Goal: Information Seeking & Learning: Learn about a topic

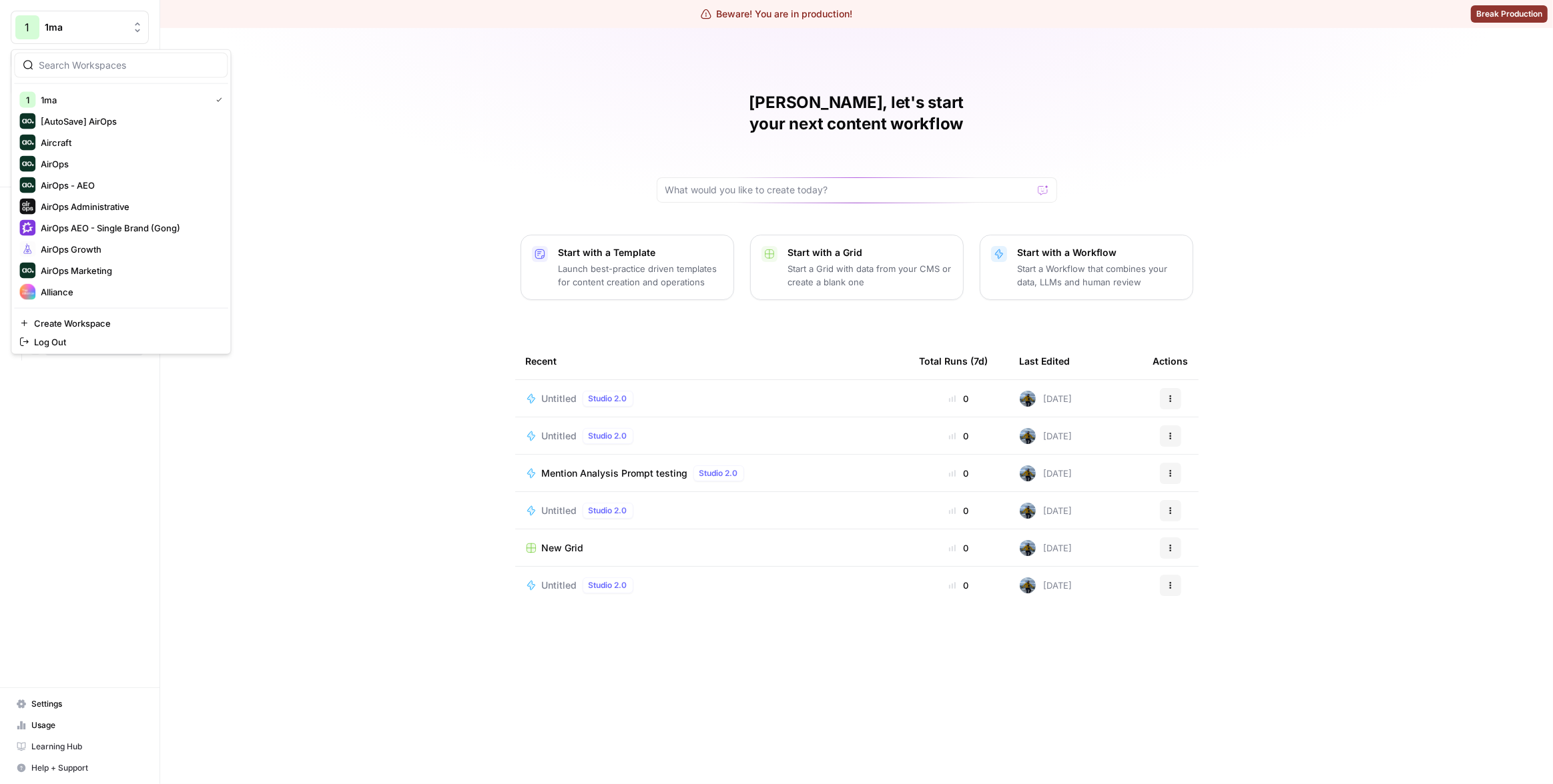
click at [66, 28] on span "1ma" at bounding box center [85, 27] width 80 height 13
click at [88, 66] on input "search" at bounding box center [128, 65] width 180 height 13
type input "cart"
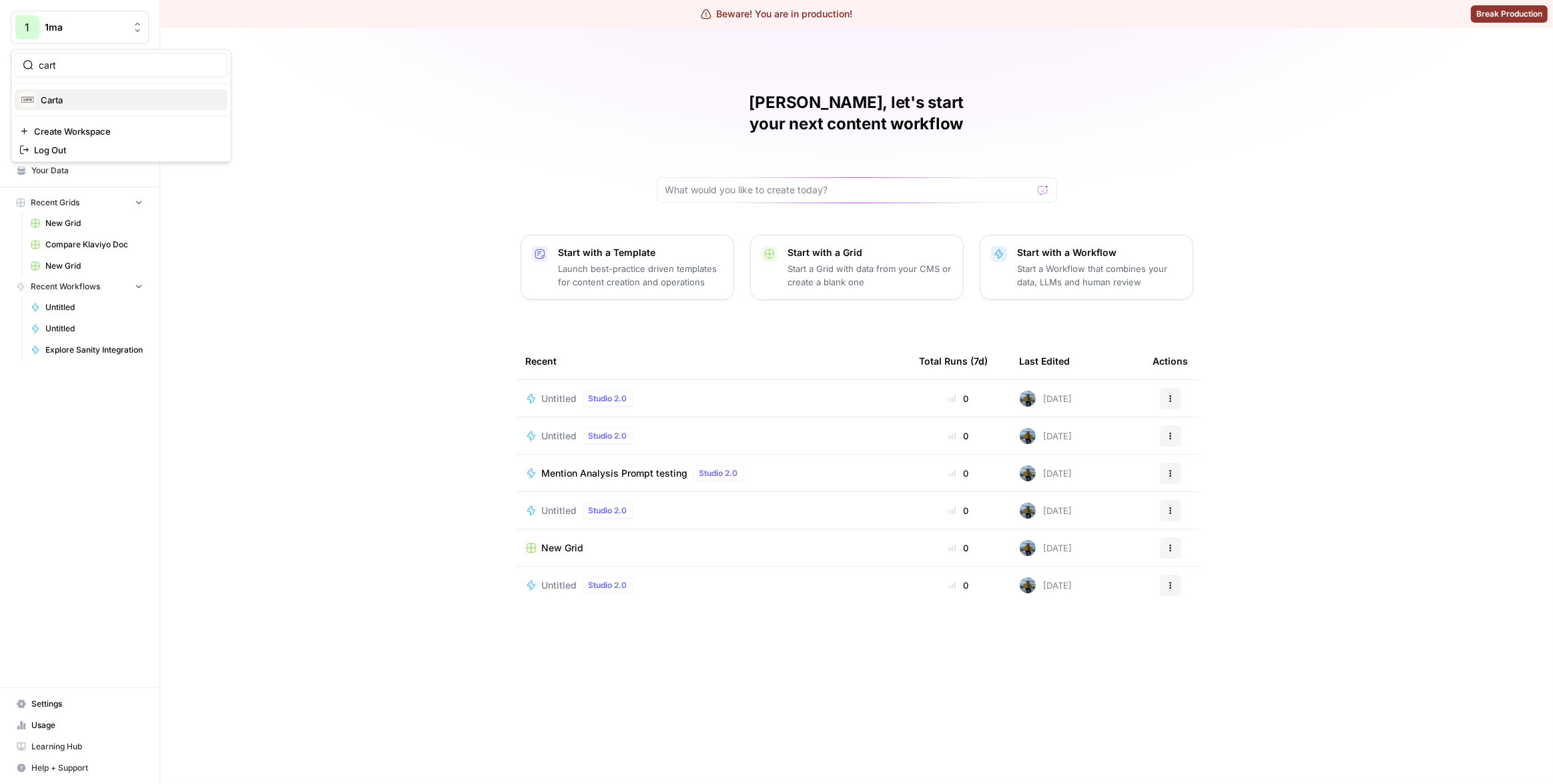
click at [99, 96] on span "Carta" at bounding box center [129, 100] width 176 height 13
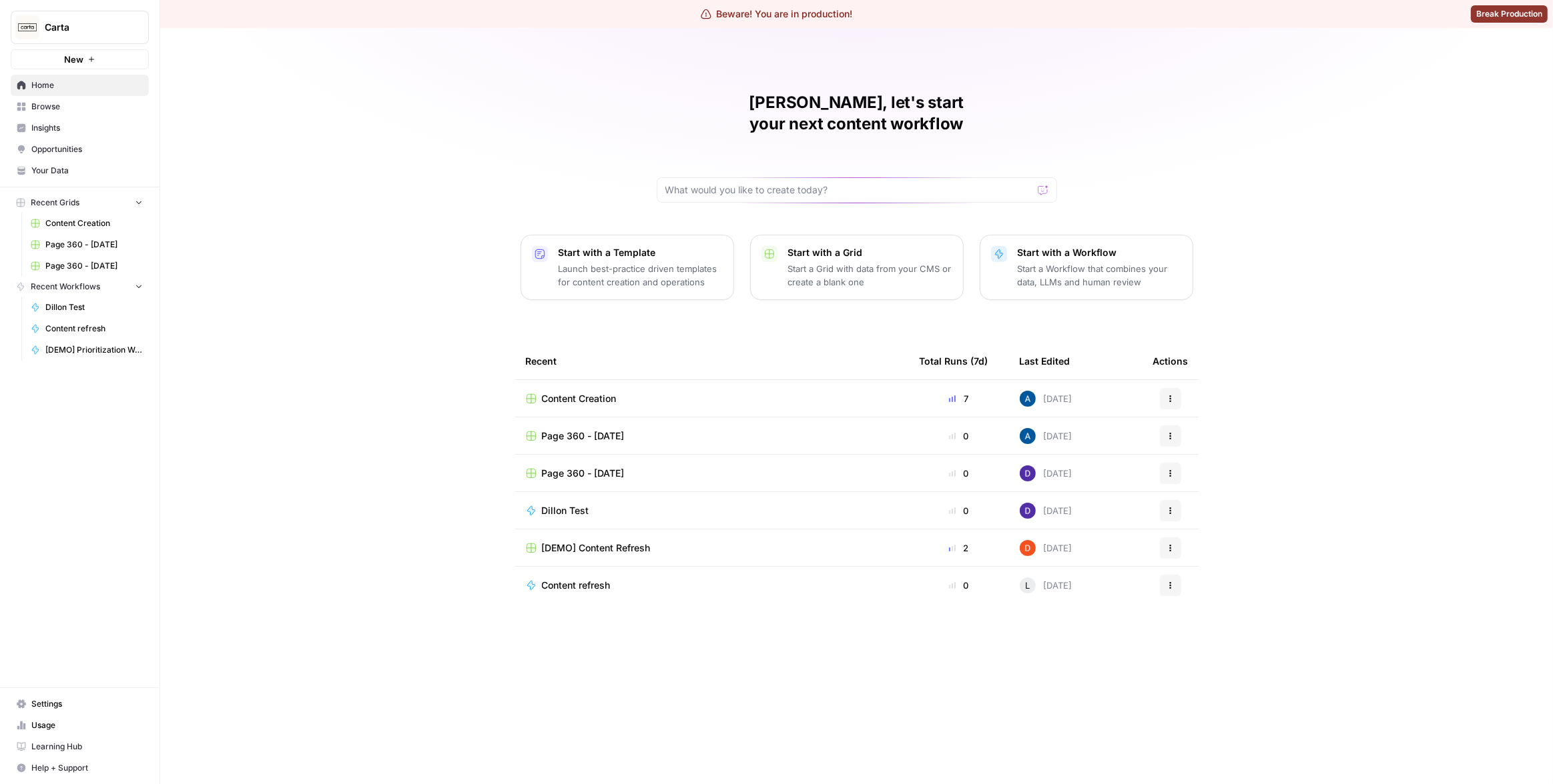
click at [62, 134] on link "Insights" at bounding box center [79, 128] width 138 height 21
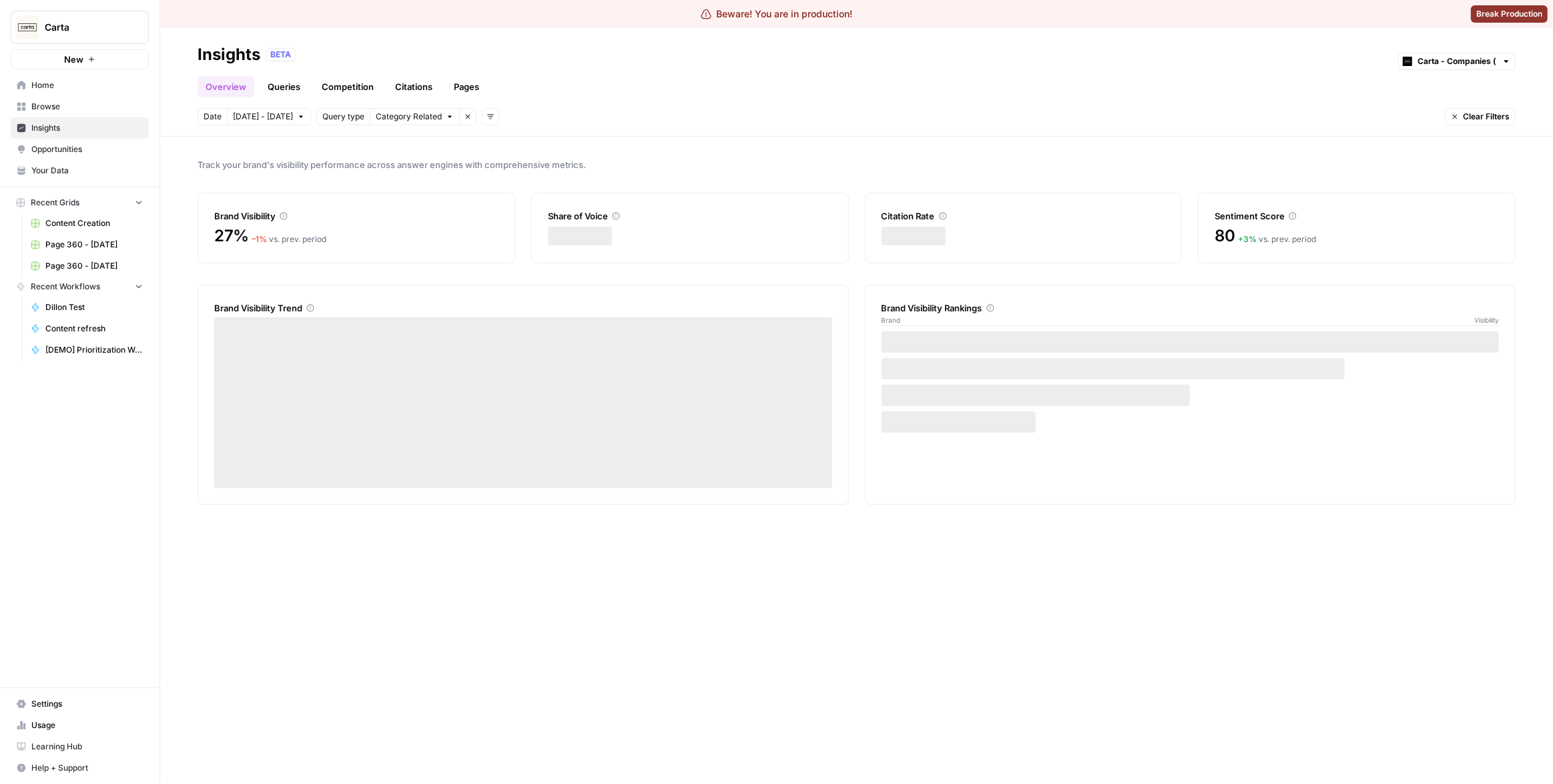
click at [480, 85] on link "Pages" at bounding box center [466, 86] width 41 height 21
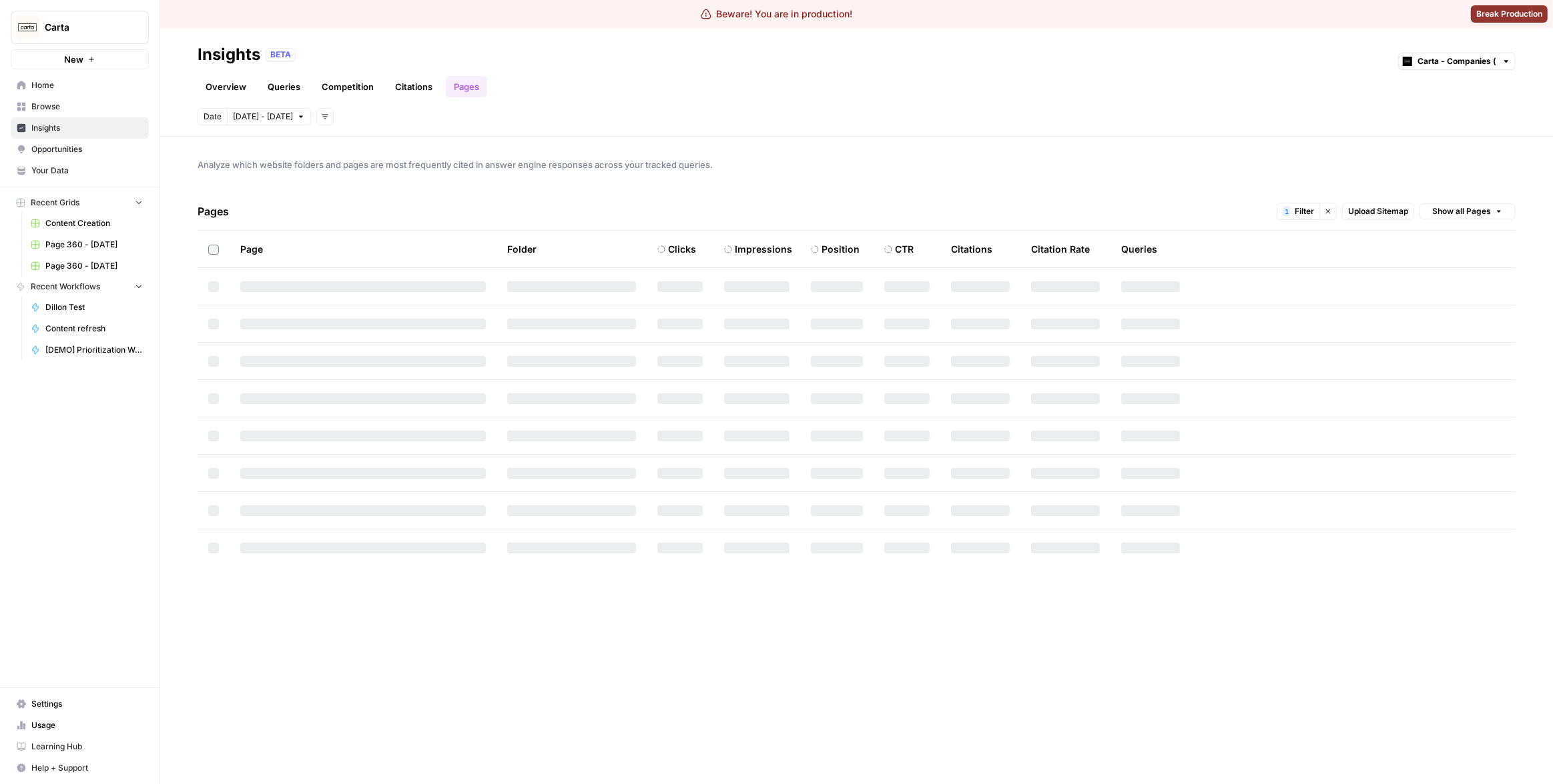
click at [1369, 164] on span "Analyze which website folders and pages are most frequently cited in answer eng…" at bounding box center [855, 164] width 1318 height 13
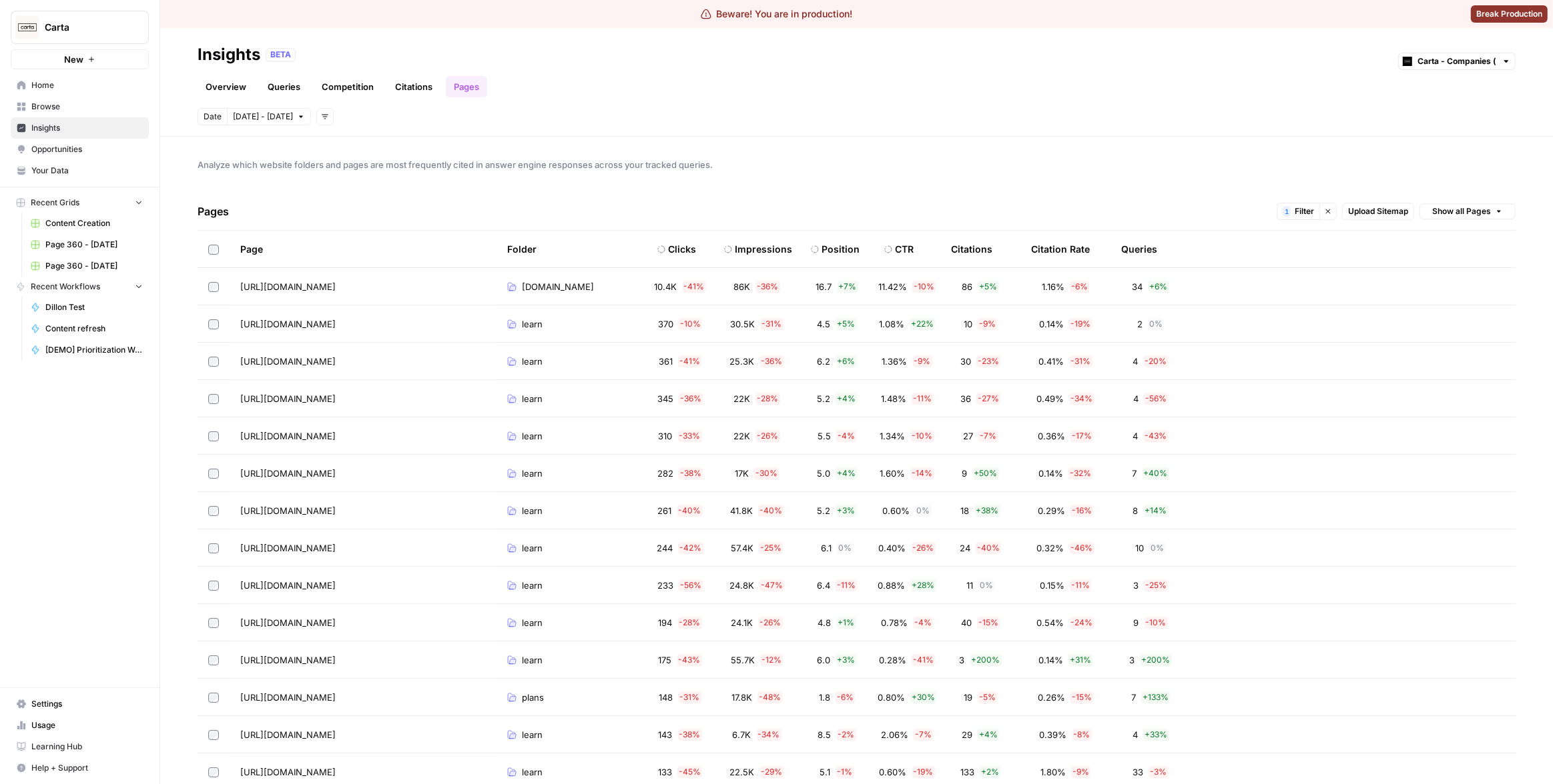
click at [1373, 209] on span "Upload Sitemap" at bounding box center [1377, 211] width 60 height 12
click at [1375, 214] on span "Upload Sitemap" at bounding box center [1377, 211] width 60 height 12
click at [151, 434] on div "Carta New Home Browse Insights Opportunities Your Data Recent Grids Content Cre…" at bounding box center [79, 392] width 160 height 784
click at [1001, 101] on header "Insights BETA Carta - Companies (cap table) Overview Queries Competition Citati…" at bounding box center [855, 82] width 1392 height 108
click at [683, 144] on div "Analyze which website folders and pages are most frequently cited in answer eng…" at bounding box center [855, 460] width 1392 height 648
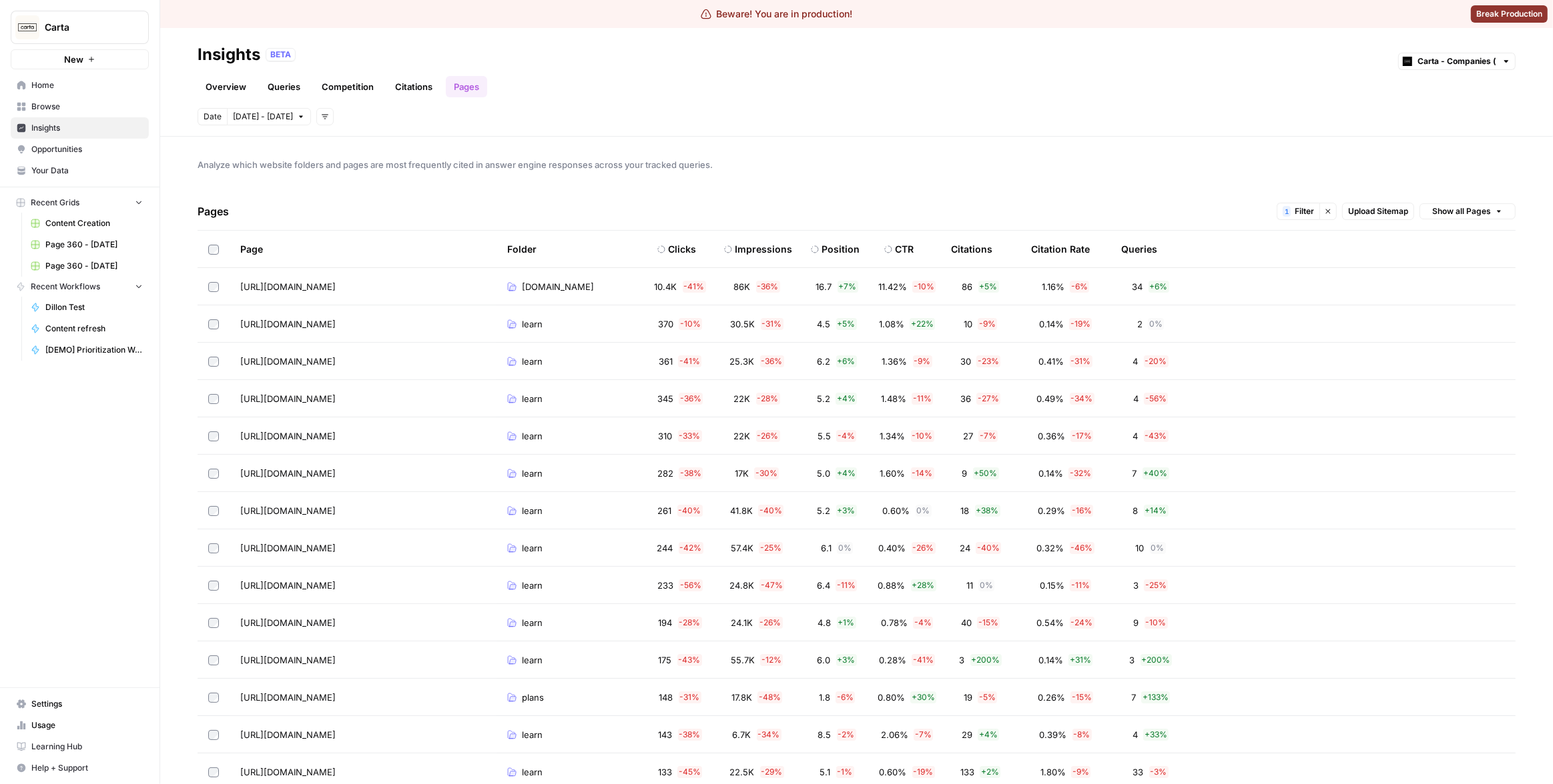
click at [94, 21] on span "Carta" at bounding box center [85, 27] width 80 height 13
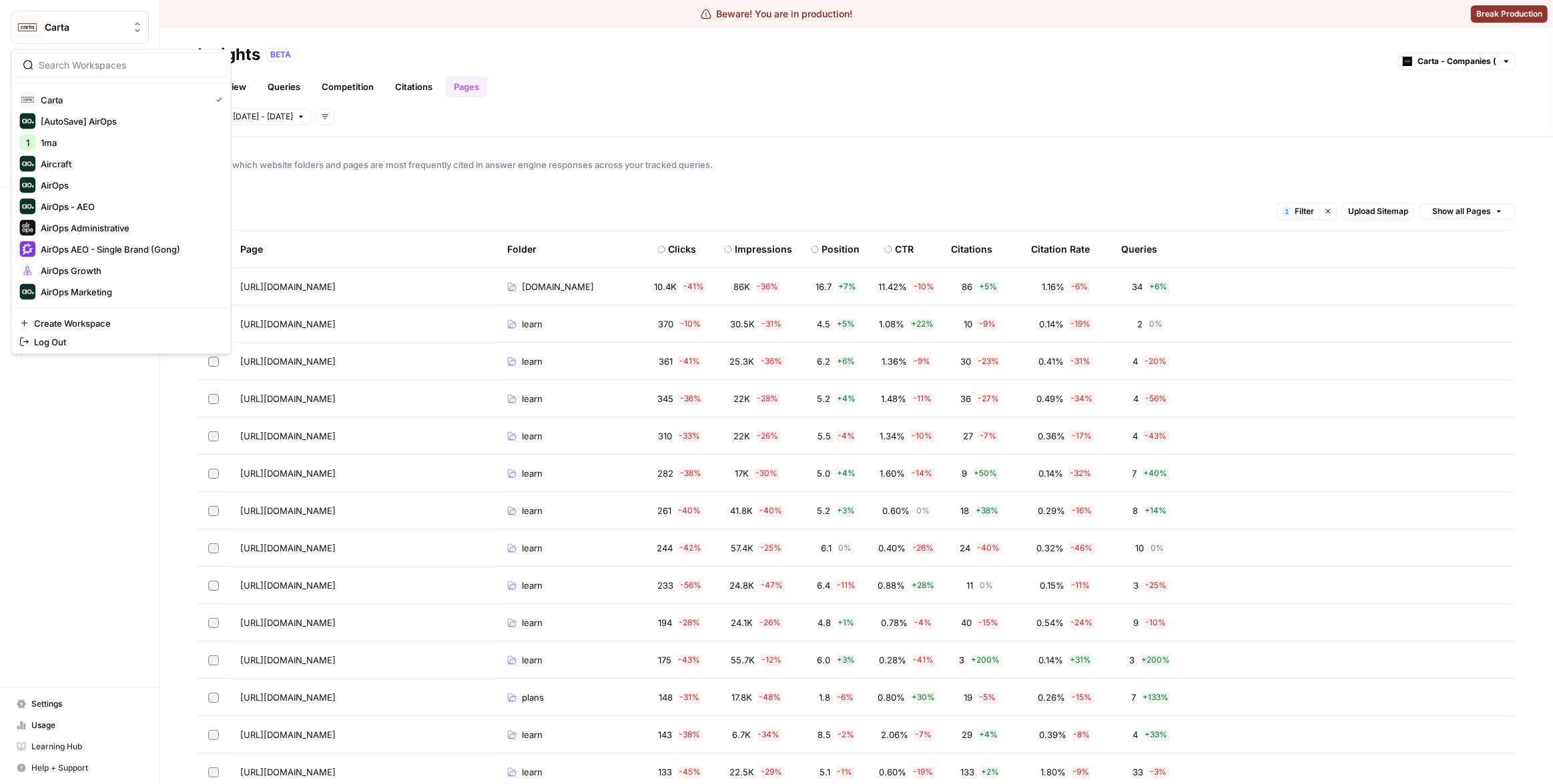
click at [112, 67] on input "search" at bounding box center [128, 65] width 180 height 13
click at [78, 142] on span "1ma" at bounding box center [129, 143] width 176 height 13
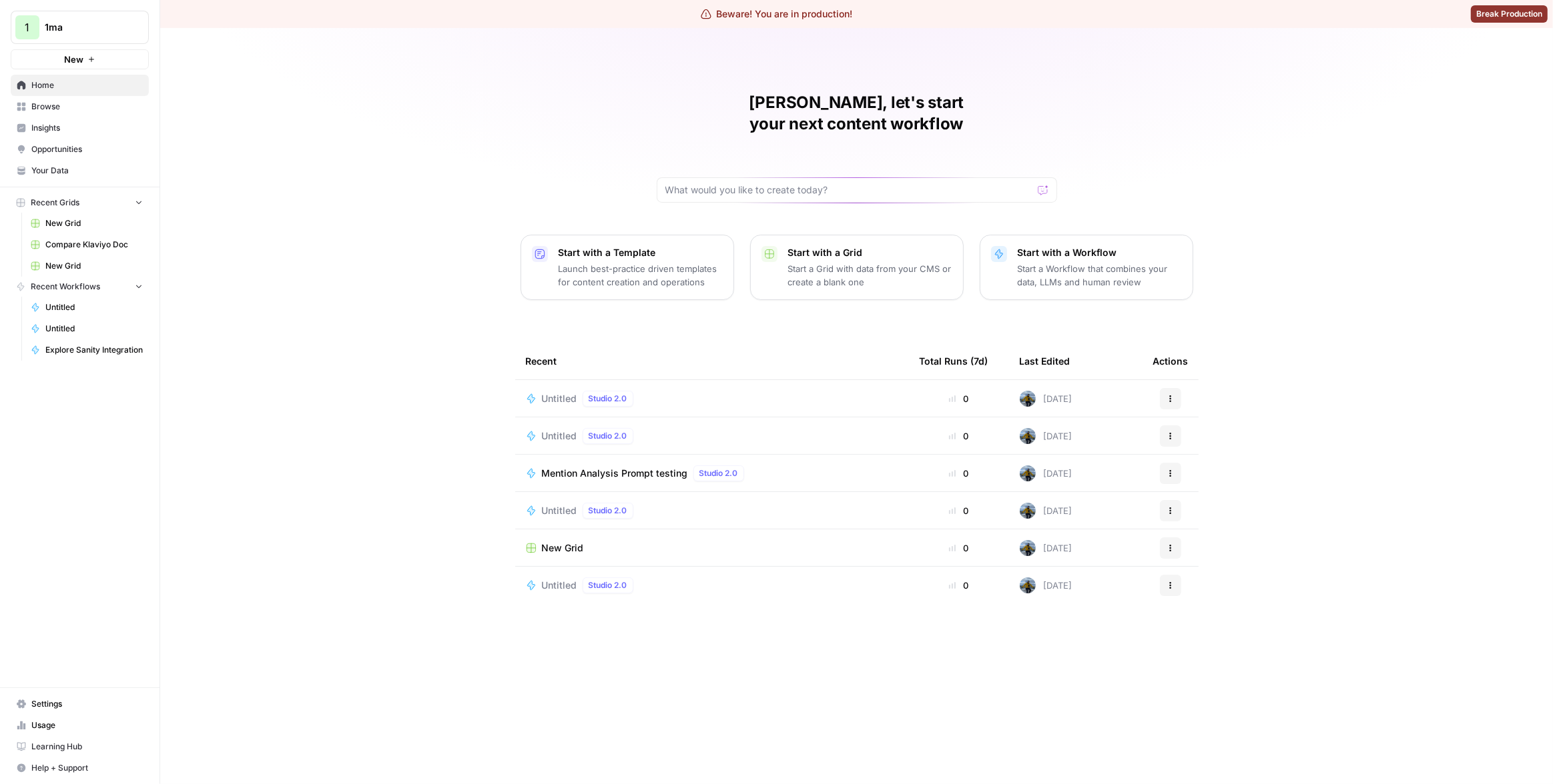
click at [67, 131] on span "Insights" at bounding box center [87, 128] width 111 height 12
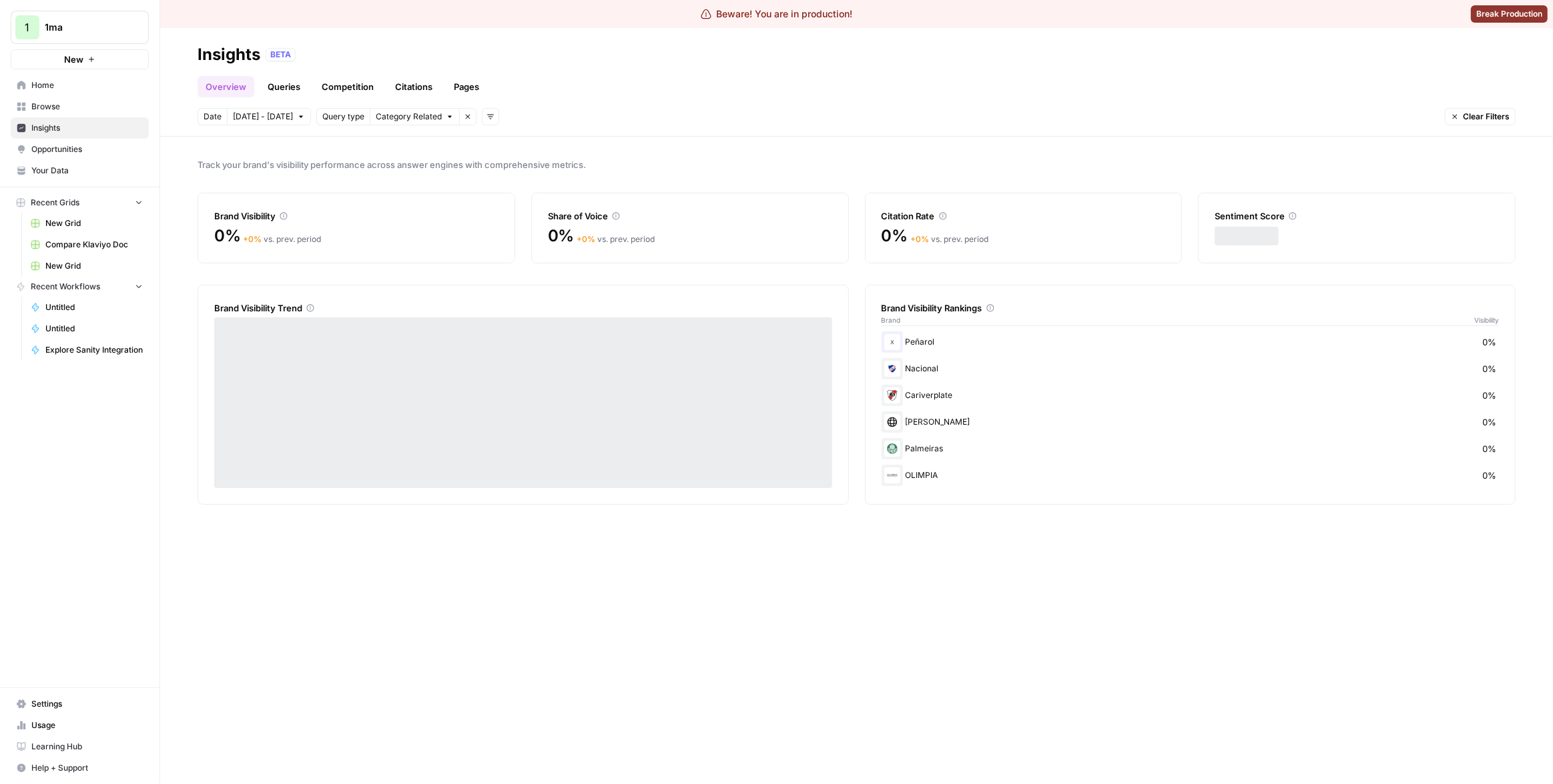
click at [457, 88] on link "Pages" at bounding box center [466, 86] width 41 height 21
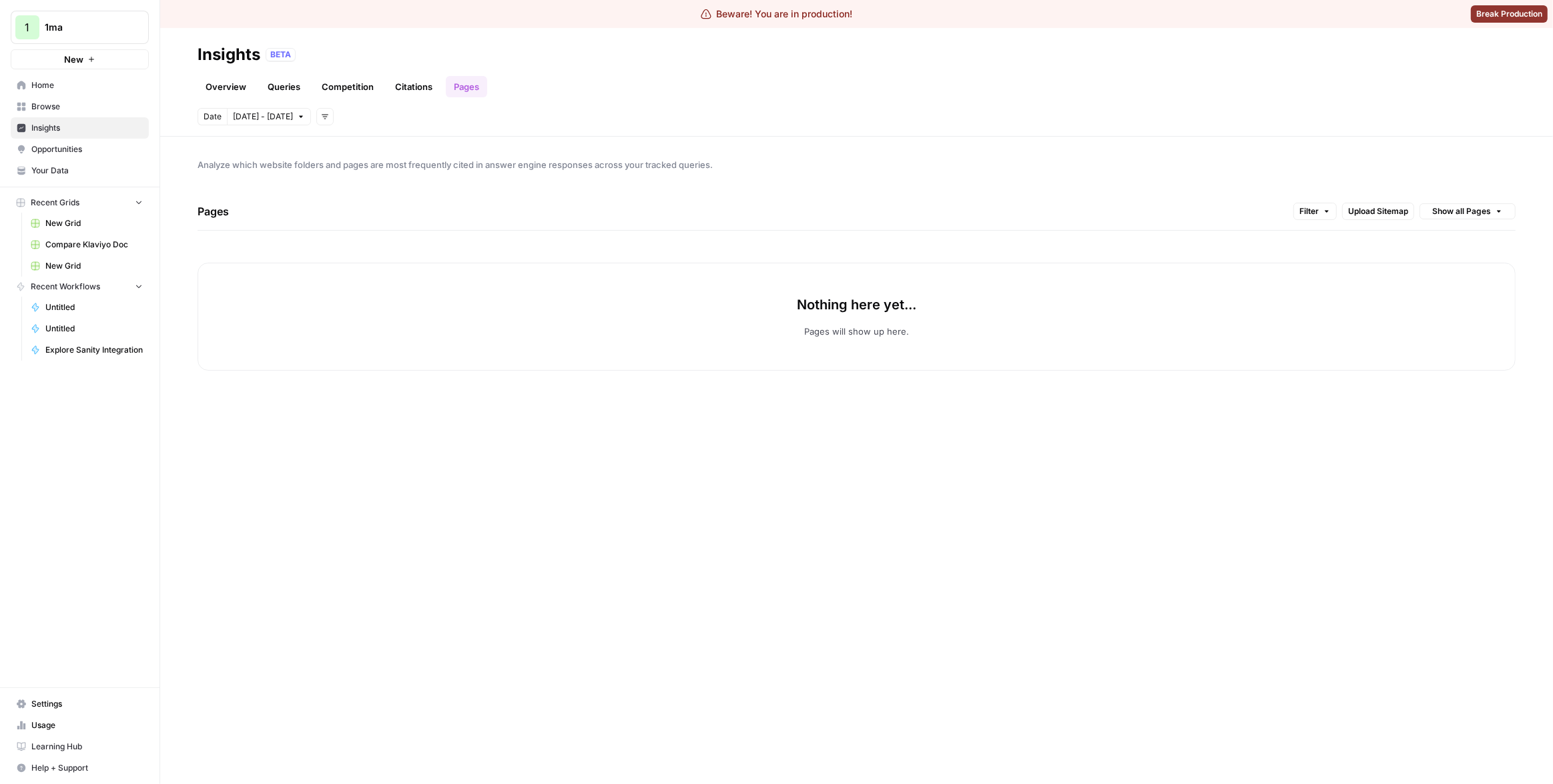
click at [248, 83] on link "Overview" at bounding box center [225, 86] width 57 height 21
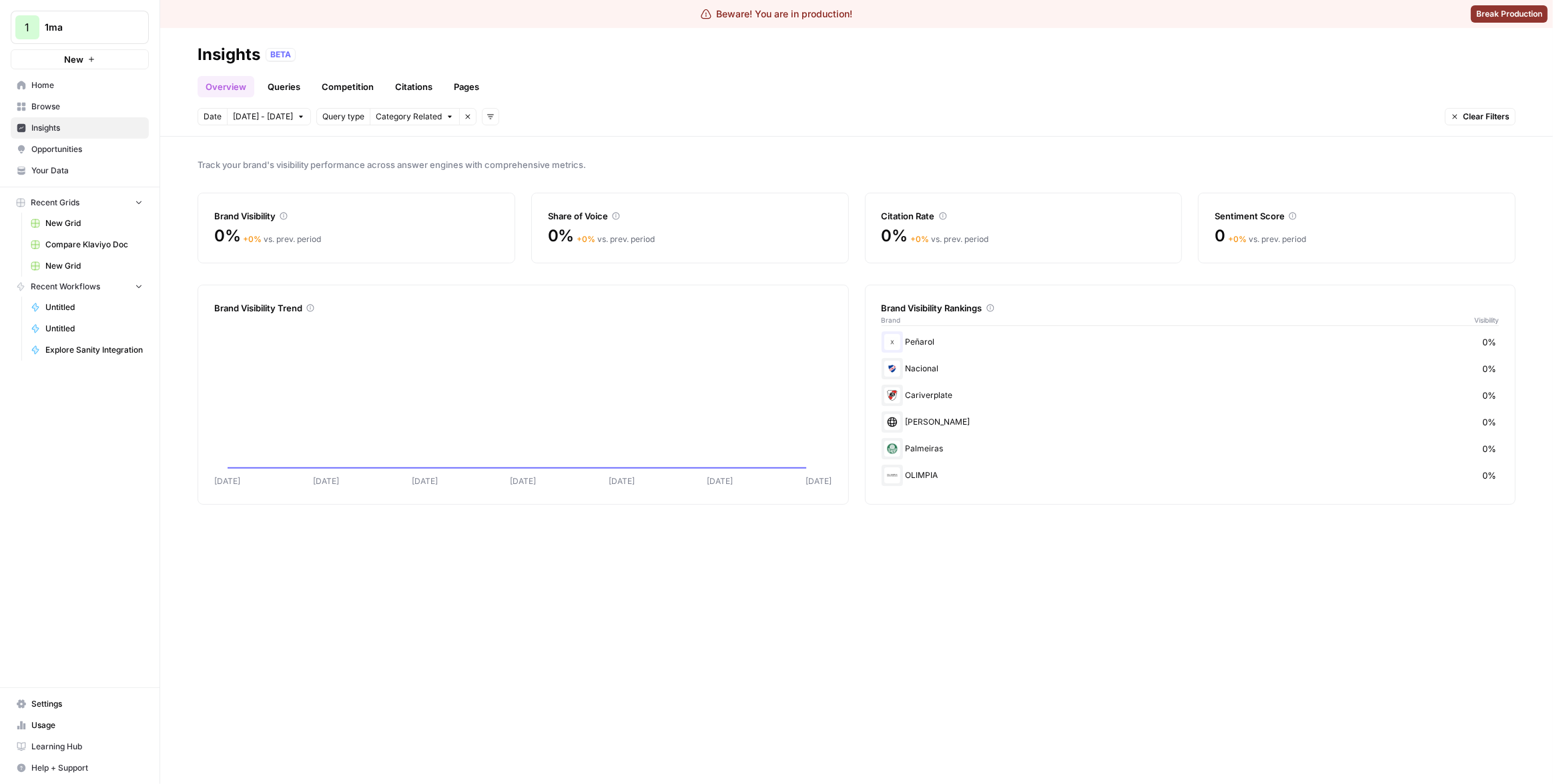
click at [458, 89] on link "Pages" at bounding box center [466, 86] width 41 height 21
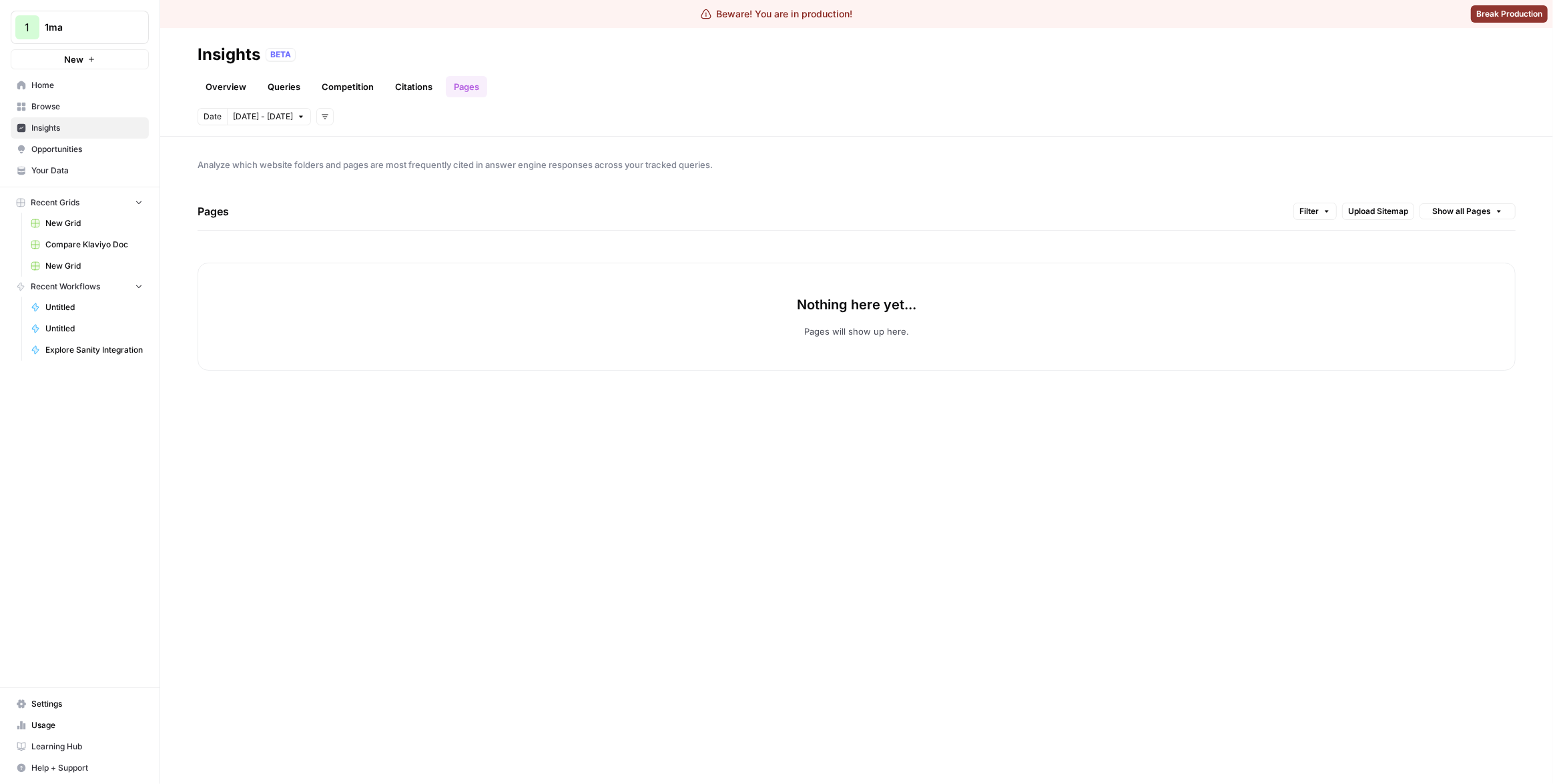
click at [250, 82] on link "Overview" at bounding box center [225, 86] width 57 height 21
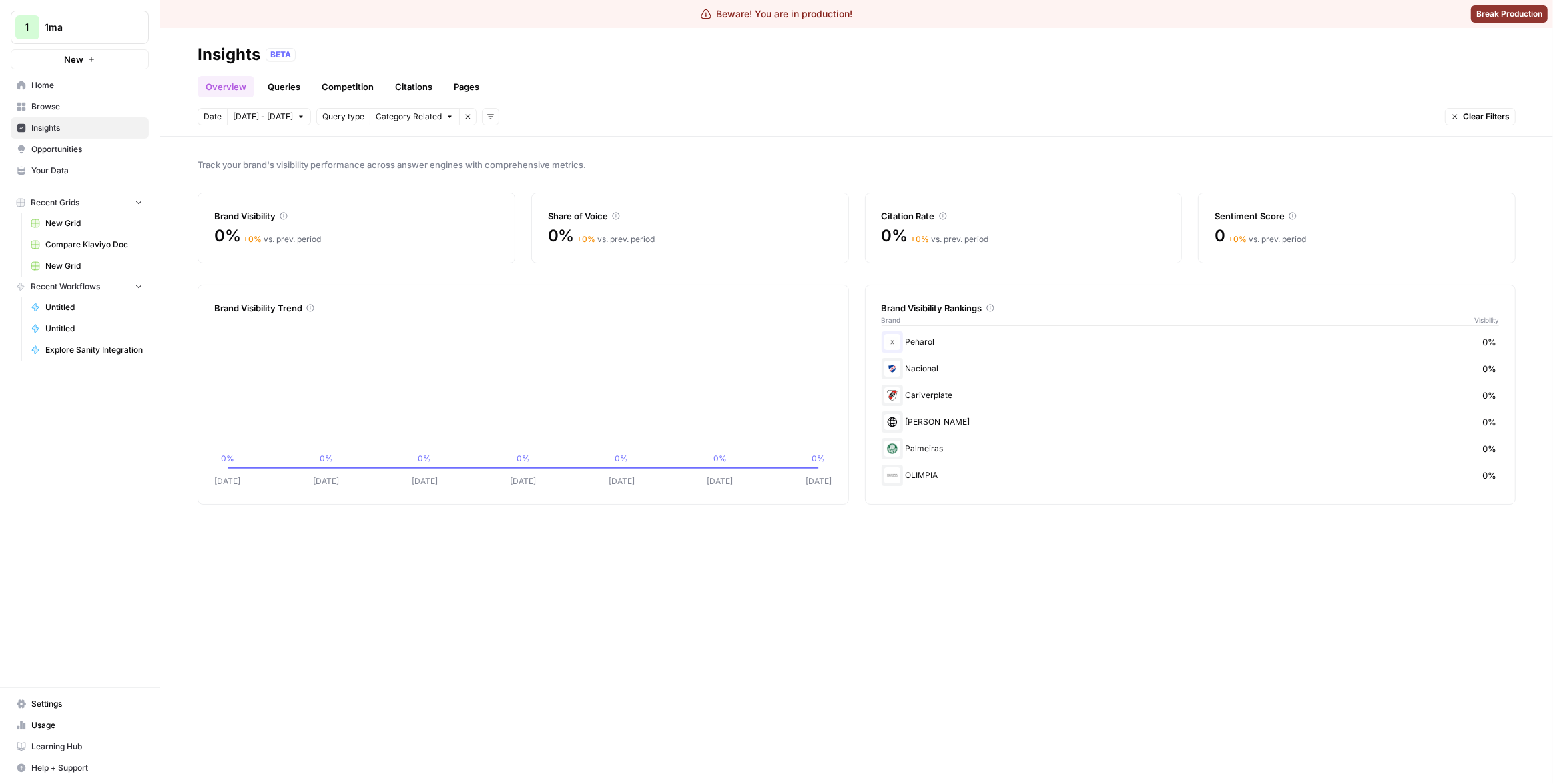
click at [923, 506] on div "Track your brand's visibility performance across answer engines with comprehens…" at bounding box center [855, 460] width 1392 height 648
drag, startPoint x: 926, startPoint y: 394, endPoint x: 937, endPoint y: 394, distance: 11.0
click at [936, 394] on div "Cariverplate 0%" at bounding box center [1191, 395] width 618 height 21
click at [938, 394] on div "Cariverplate 0%" at bounding box center [1191, 395] width 618 height 21
click at [949, 396] on div "Cariverplate 0%" at bounding box center [1191, 395] width 618 height 21
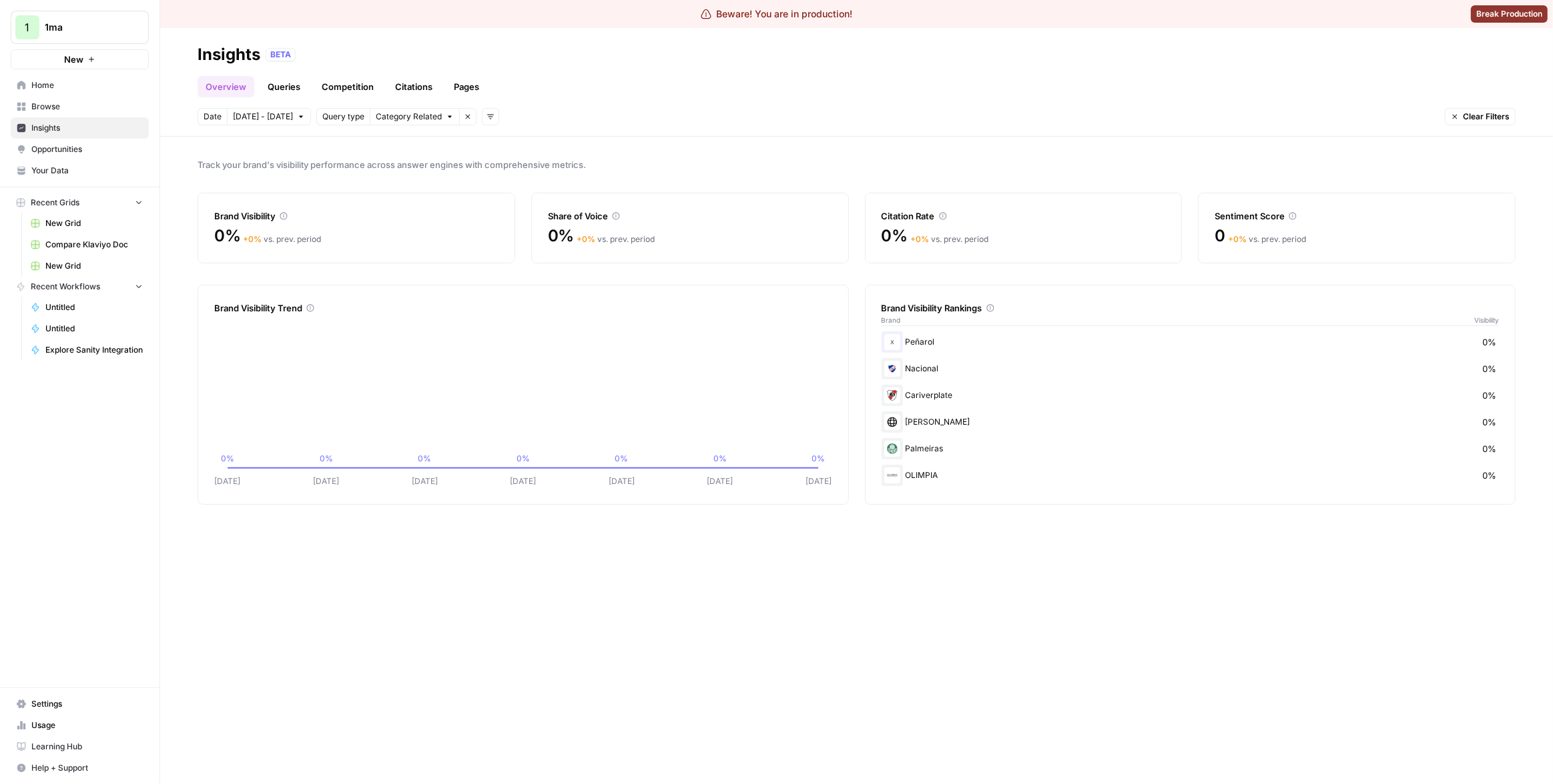
click at [943, 559] on div "Track your brand's visibility performance across answer engines with comprehens…" at bounding box center [855, 460] width 1392 height 648
click at [946, 501] on div "Brand Visibility Rankings Brand Visibility Peñarol 0% Nacional 0% Cariverplate …" at bounding box center [1190, 395] width 651 height 220
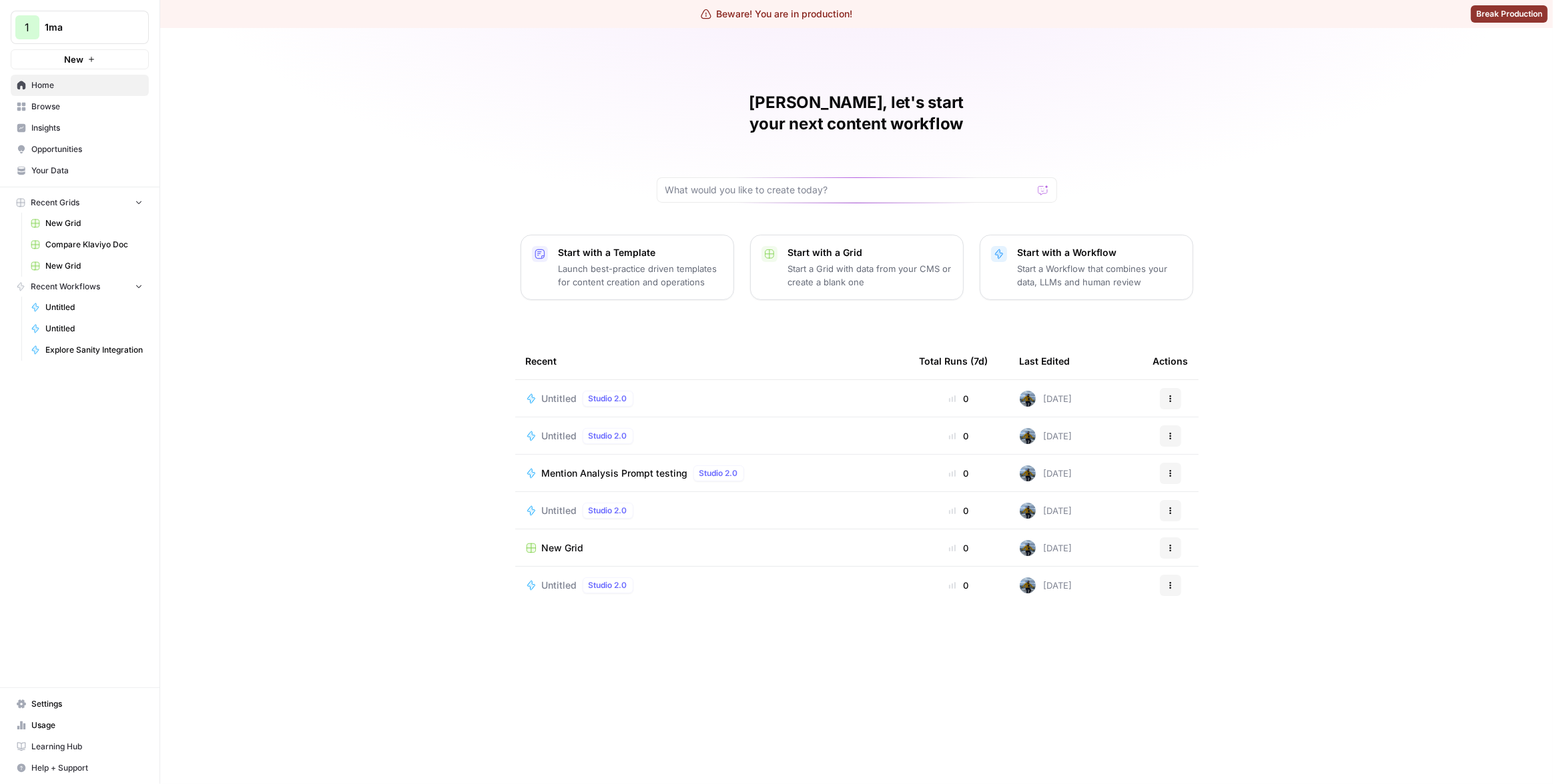
click at [48, 123] on span "Insights" at bounding box center [87, 128] width 111 height 12
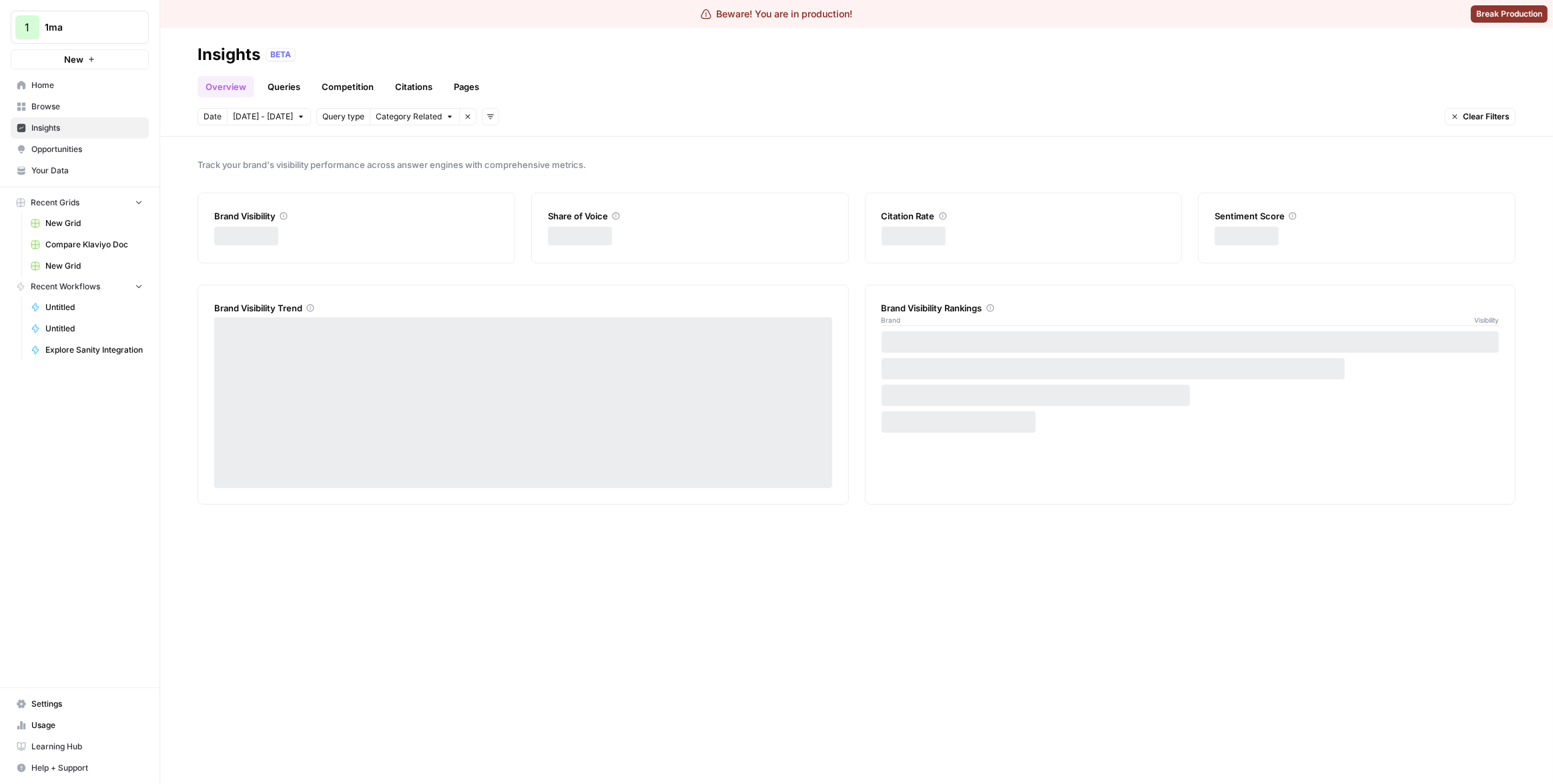
click at [441, 92] on ul "Overview Queries Competition Citations Pages" at bounding box center [342, 86] width 289 height 21
click at [458, 88] on link "Pages" at bounding box center [466, 86] width 41 height 21
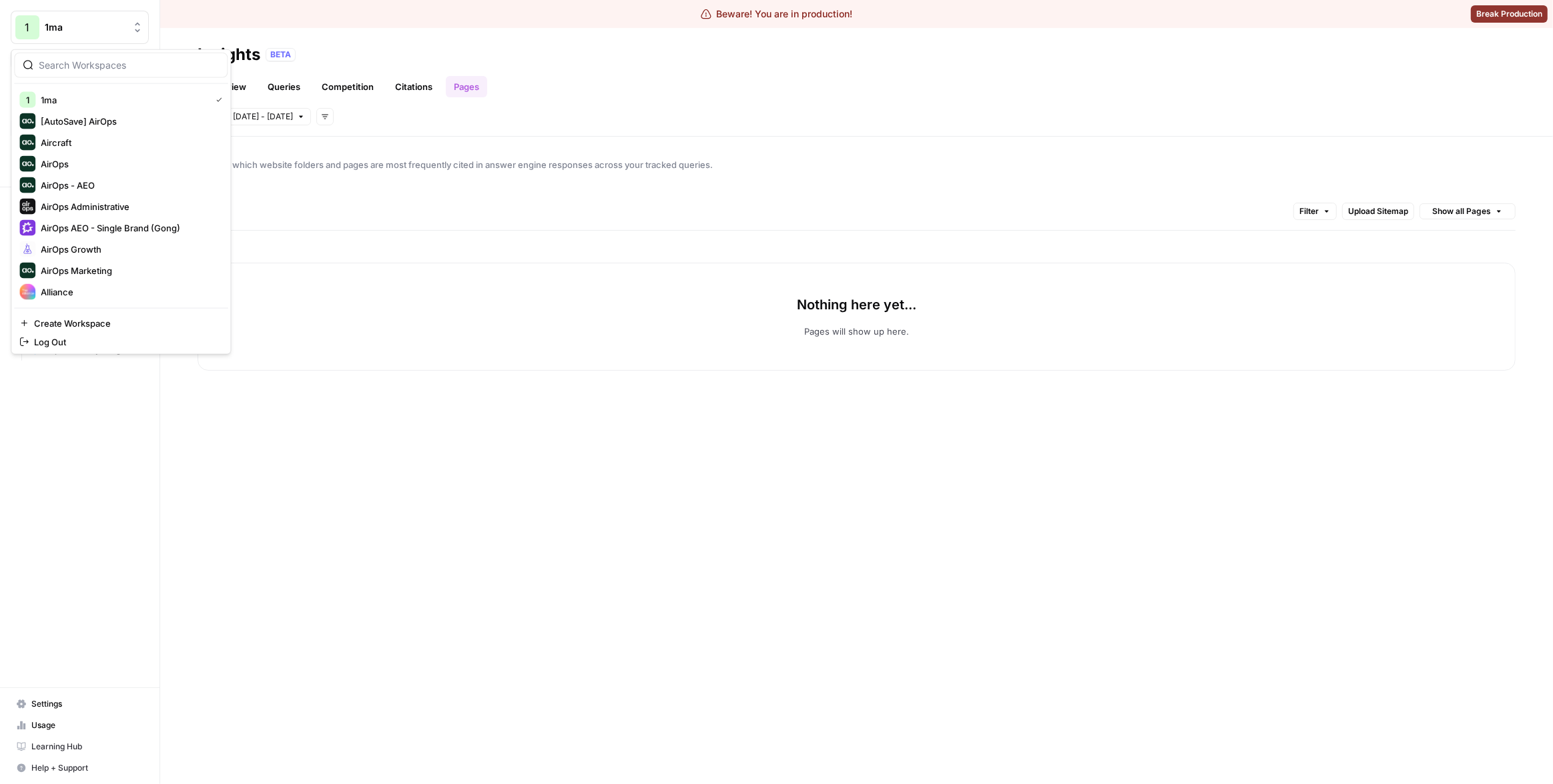
click at [93, 23] on span "1ma" at bounding box center [85, 27] width 80 height 13
click at [116, 68] on input "search" at bounding box center [128, 65] width 180 height 13
type input "cart"
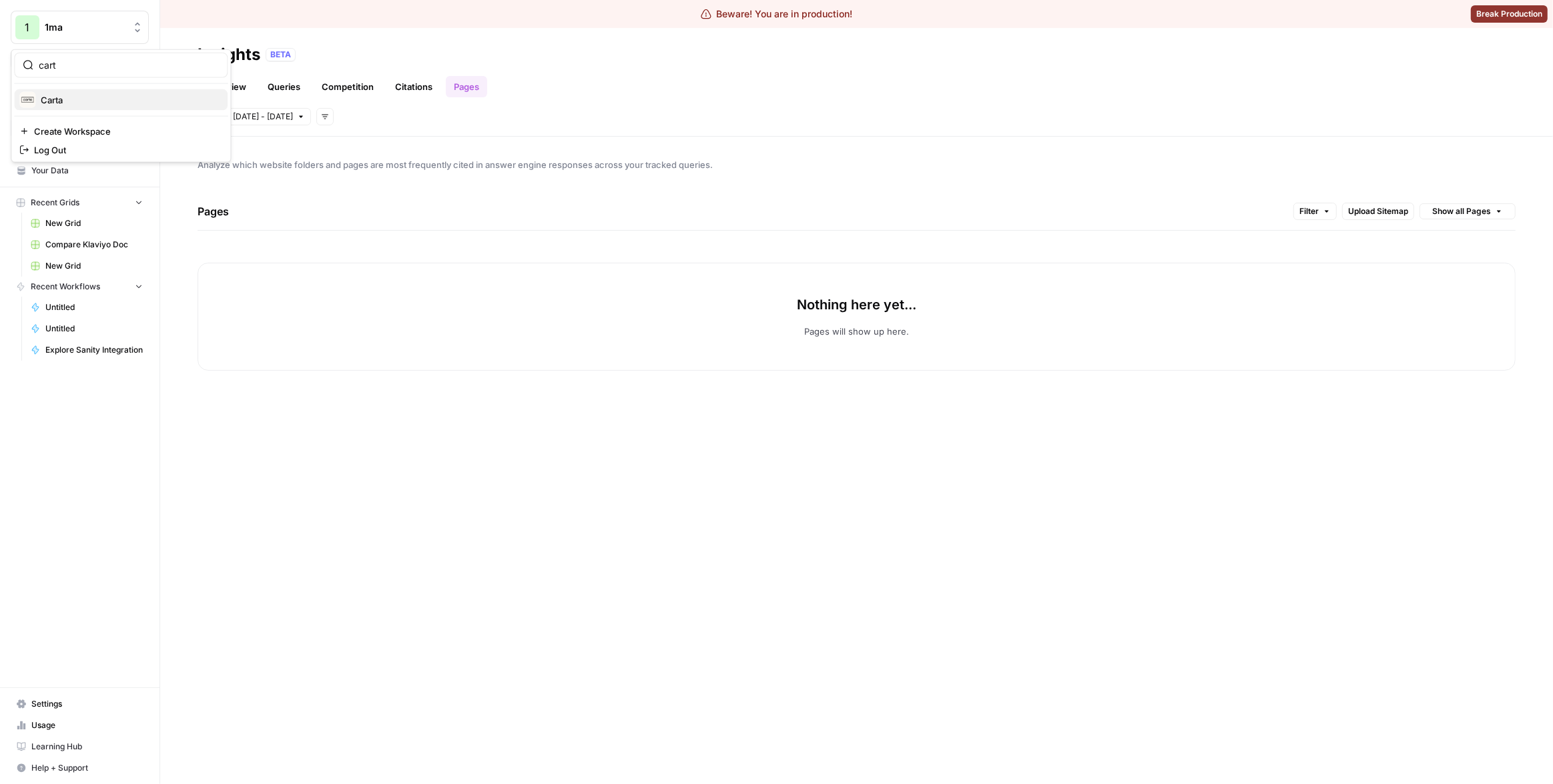
click at [93, 97] on span "Carta" at bounding box center [129, 100] width 176 height 13
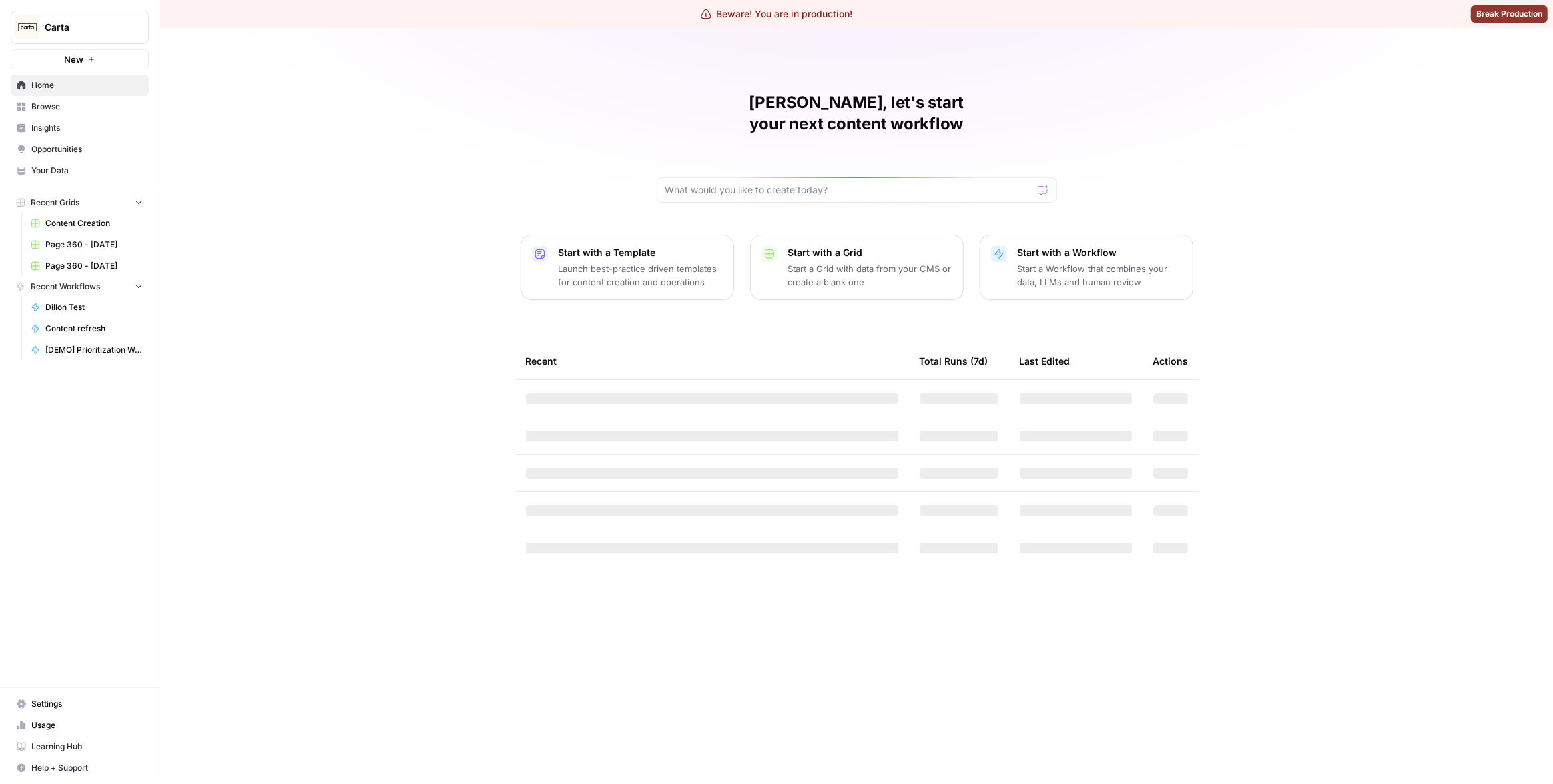
click at [85, 132] on span "Insights" at bounding box center [87, 128] width 111 height 12
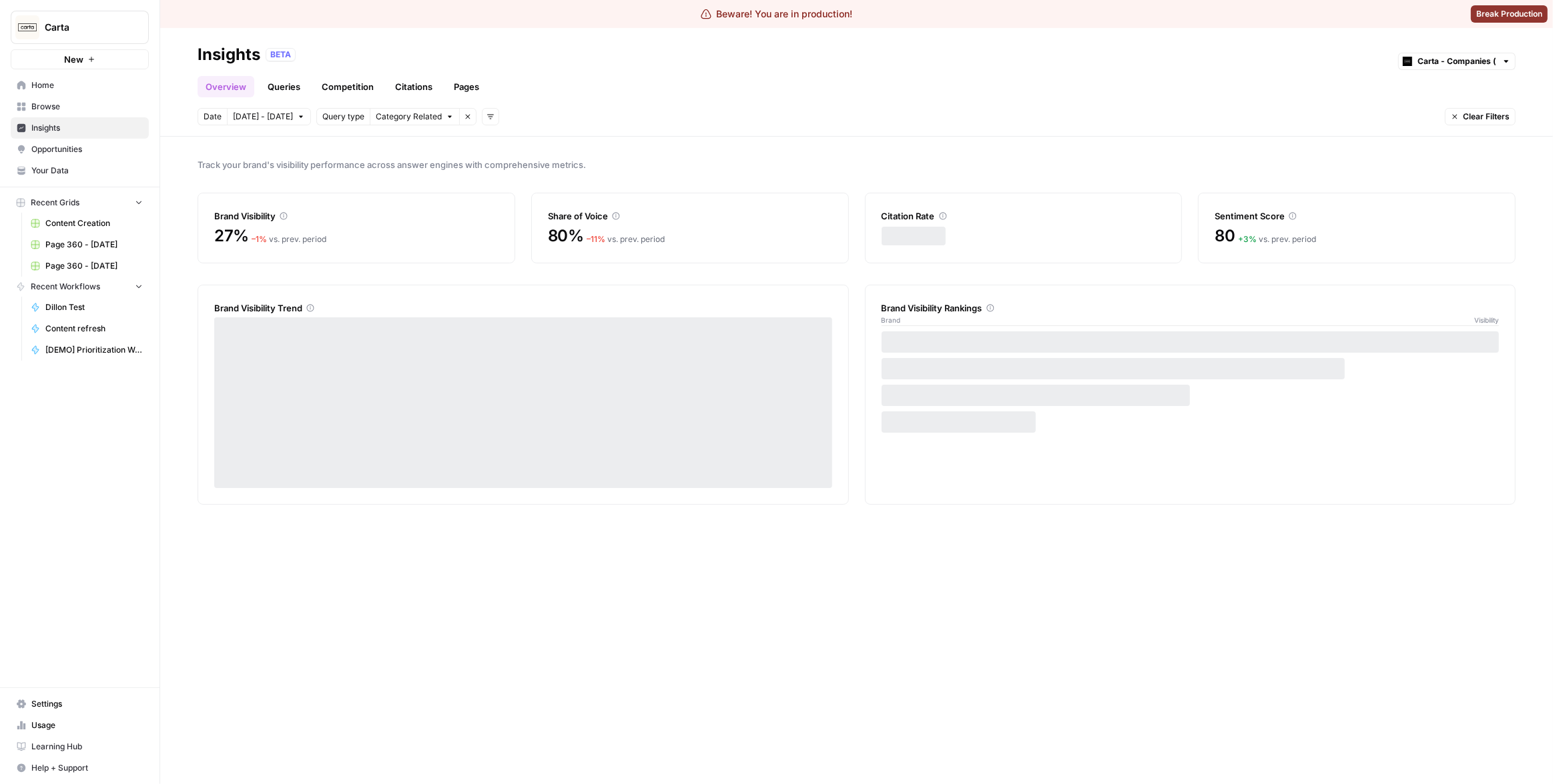
click at [456, 86] on link "Pages" at bounding box center [466, 86] width 41 height 21
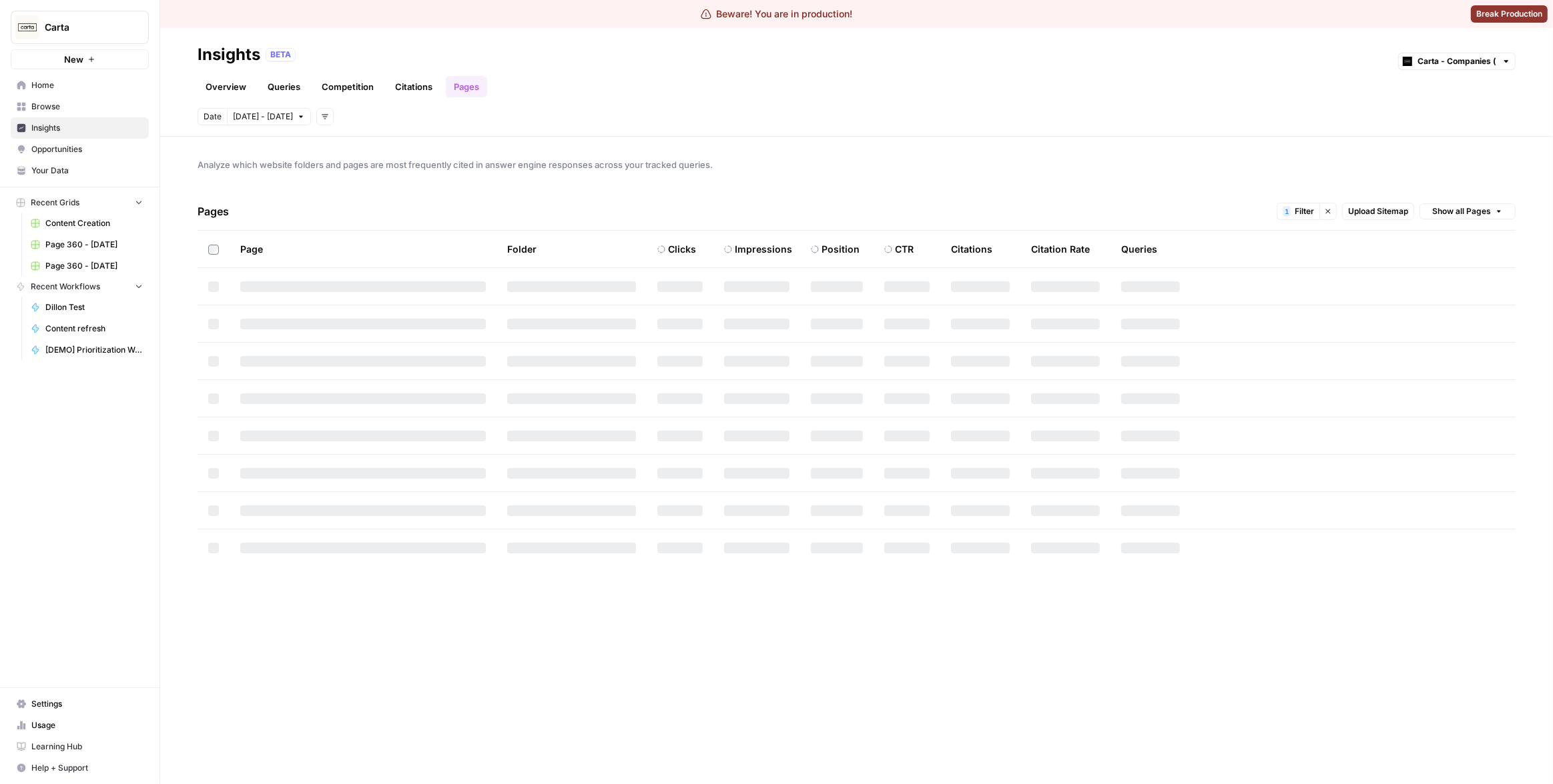
click at [697, 141] on div "Analyze which website folders and pages are most frequently cited in answer eng…" at bounding box center [855, 460] width 1392 height 648
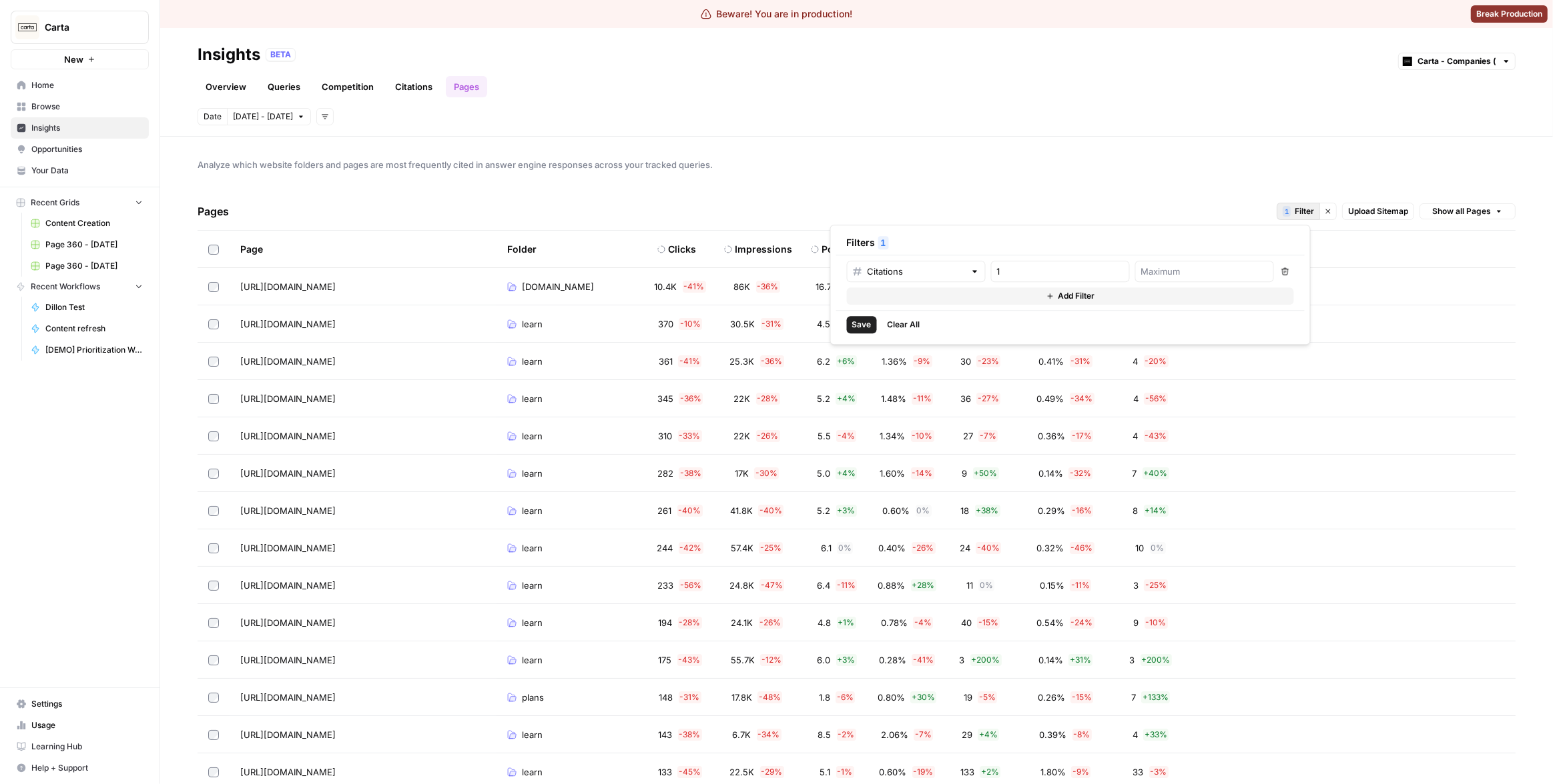
click at [1277, 203] on button "1 Filter" at bounding box center [1298, 211] width 43 height 18
click at [1289, 272] on button "Remove" at bounding box center [1285, 271] width 18 height 21
click at [939, 281] on div at bounding box center [916, 271] width 139 height 21
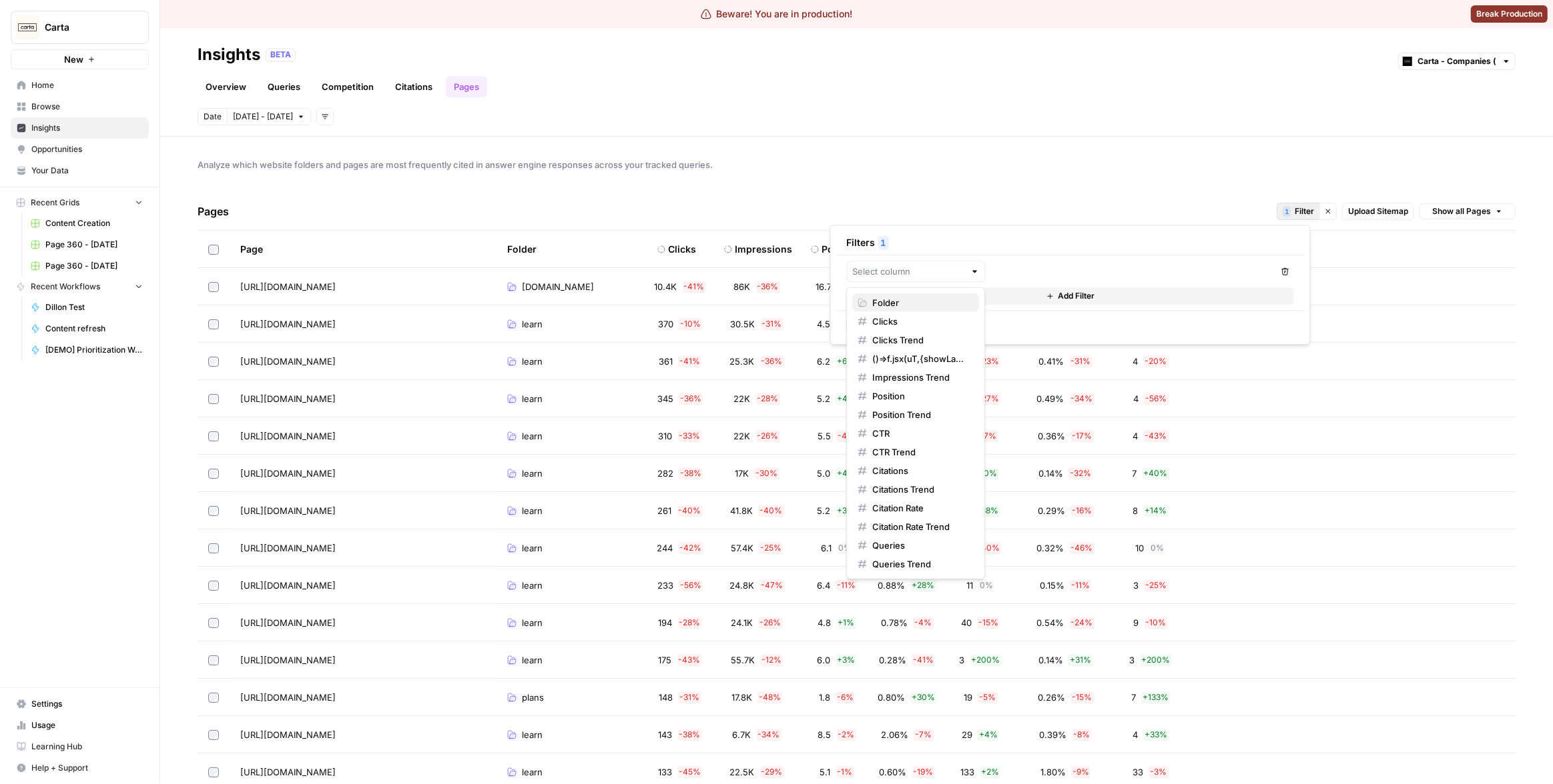
click at [921, 297] on span "Folder" at bounding box center [920, 302] width 96 height 13
type input "Folder"
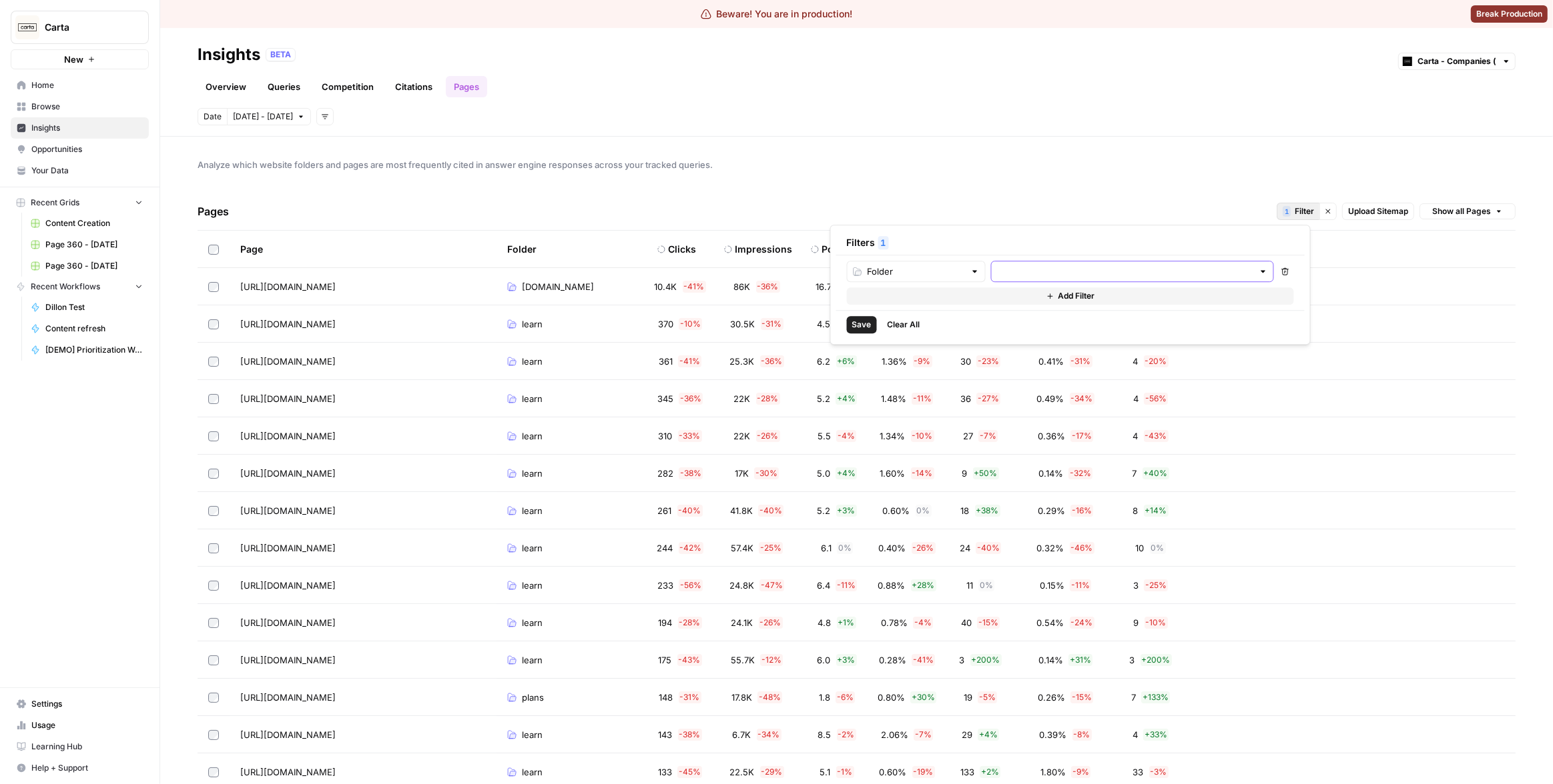
click at [1040, 272] on input "text" at bounding box center [1124, 272] width 256 height 13
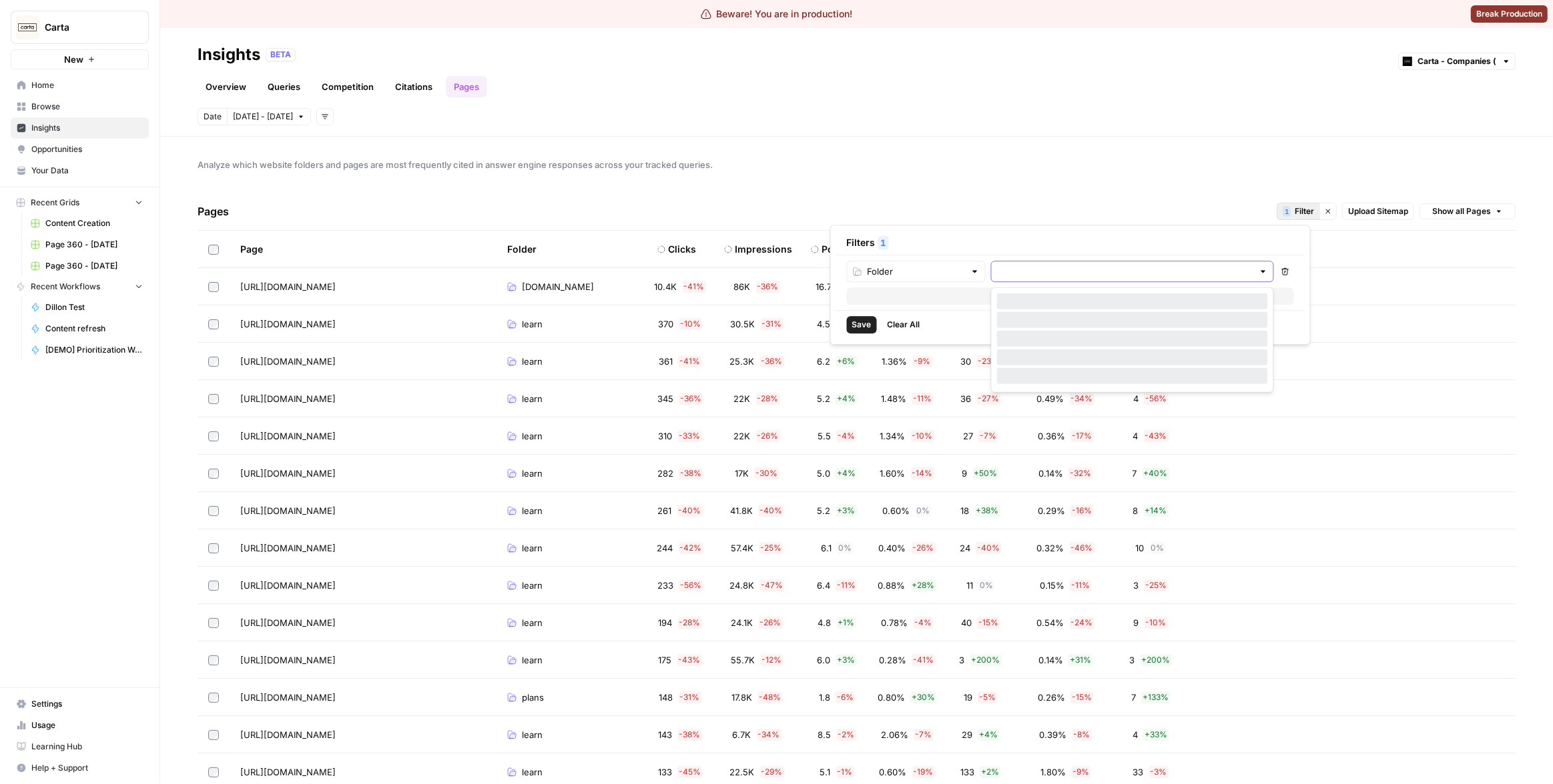
click at [1066, 272] on input "text" at bounding box center [1124, 272] width 256 height 13
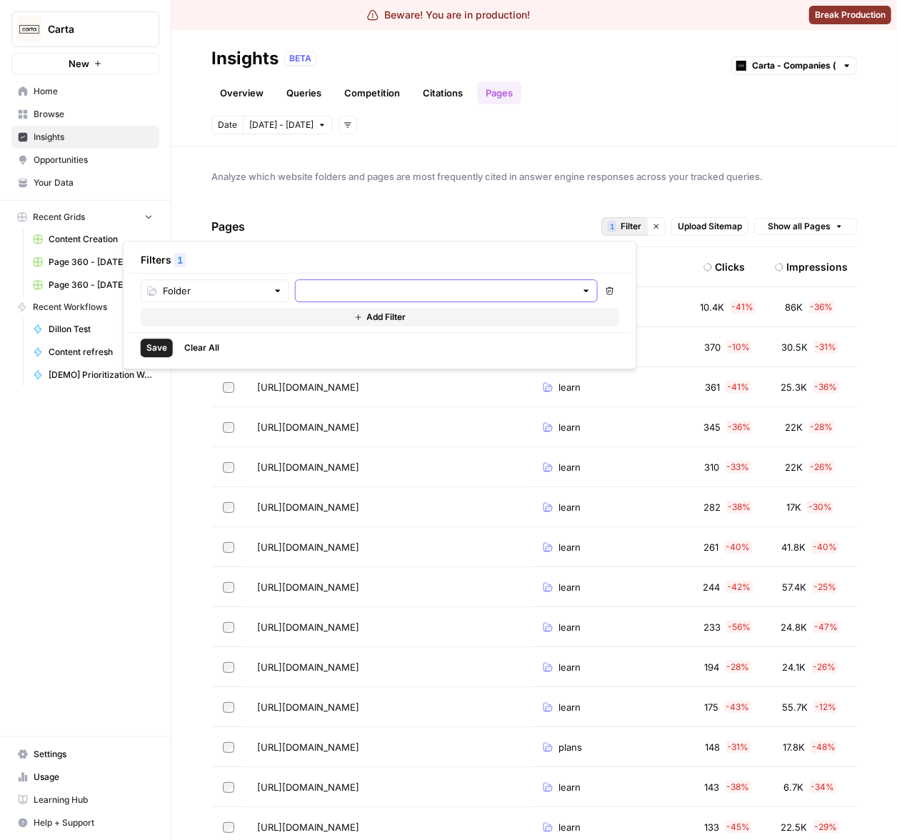
click at [549, 289] on input "text" at bounding box center [438, 291] width 274 height 14
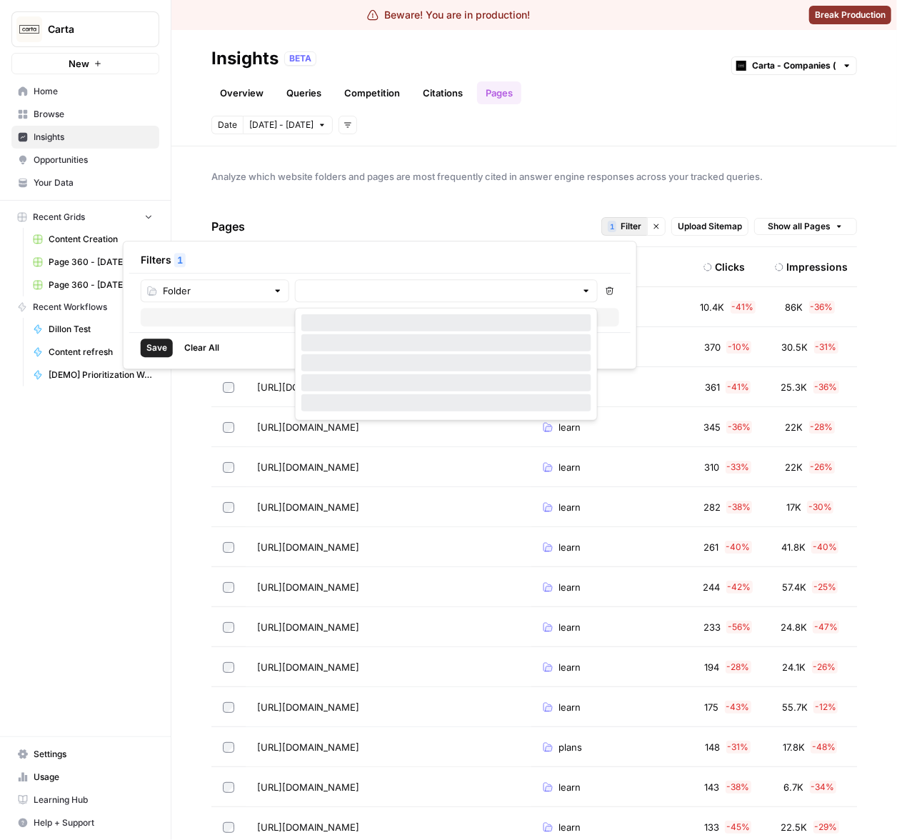
click at [513, 161] on div "Analyze which website folders and pages are most frequently cited in answer eng…" at bounding box center [534, 493] width 726 height 694
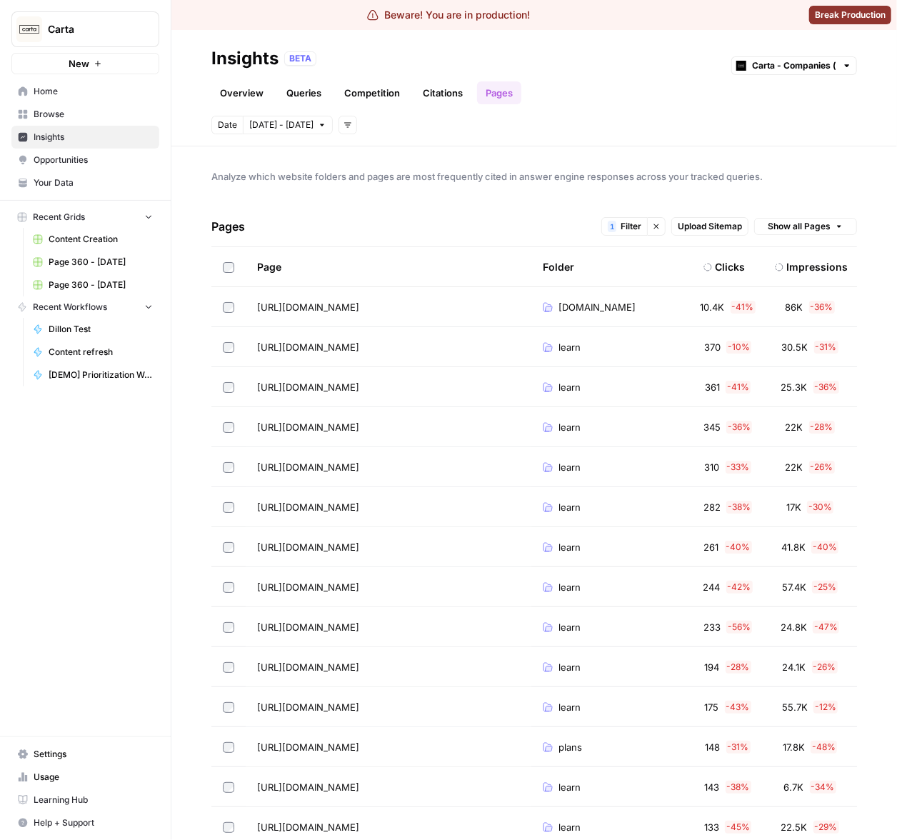
click at [624, 226] on span "Filter" at bounding box center [631, 226] width 21 height 13
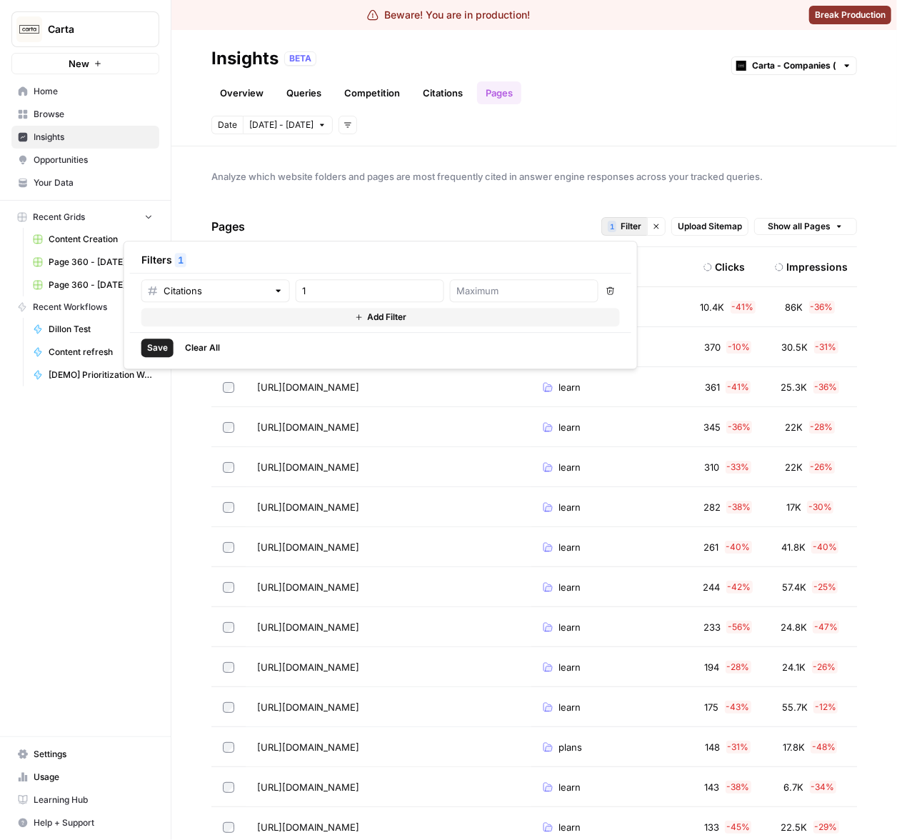
click at [274, 324] on button "Add Filter" at bounding box center [380, 317] width 479 height 19
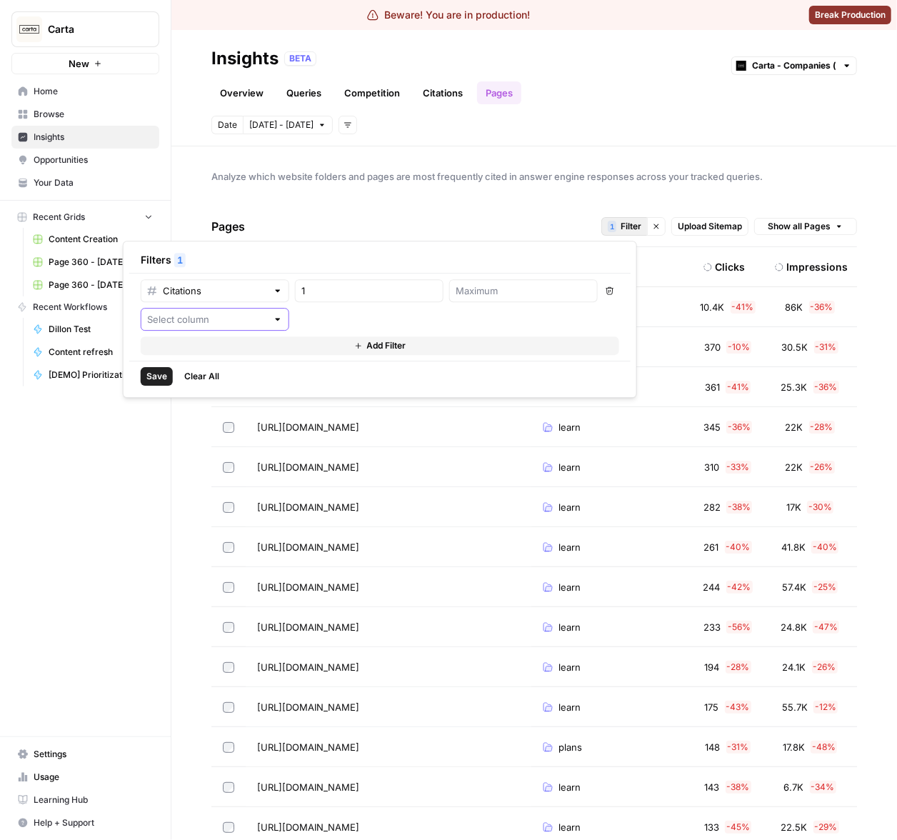
click at [241, 323] on input "text" at bounding box center [207, 319] width 120 height 14
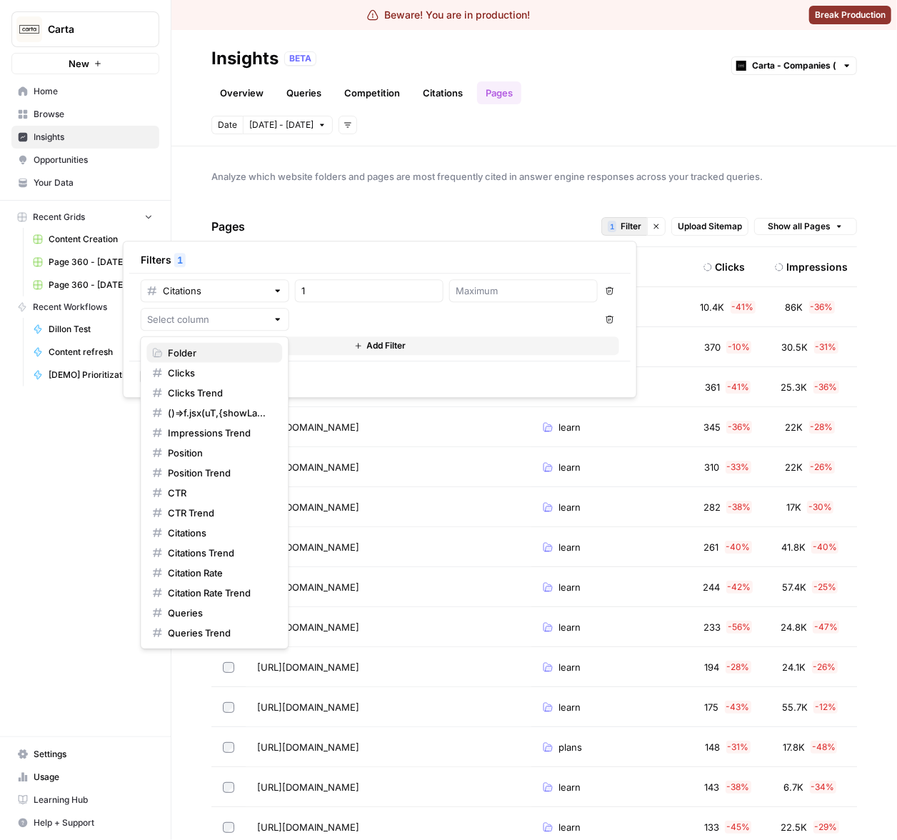
click at [199, 353] on span "Folder" at bounding box center [219, 353] width 103 height 14
type input "Folder"
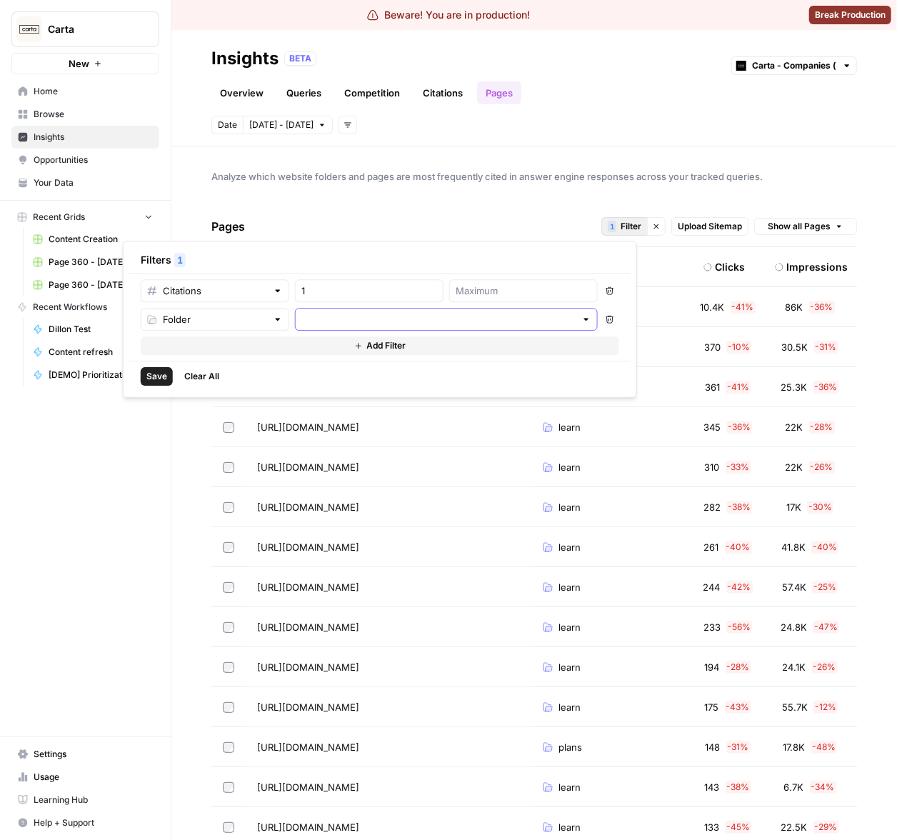
click at [351, 321] on input "text" at bounding box center [438, 319] width 274 height 14
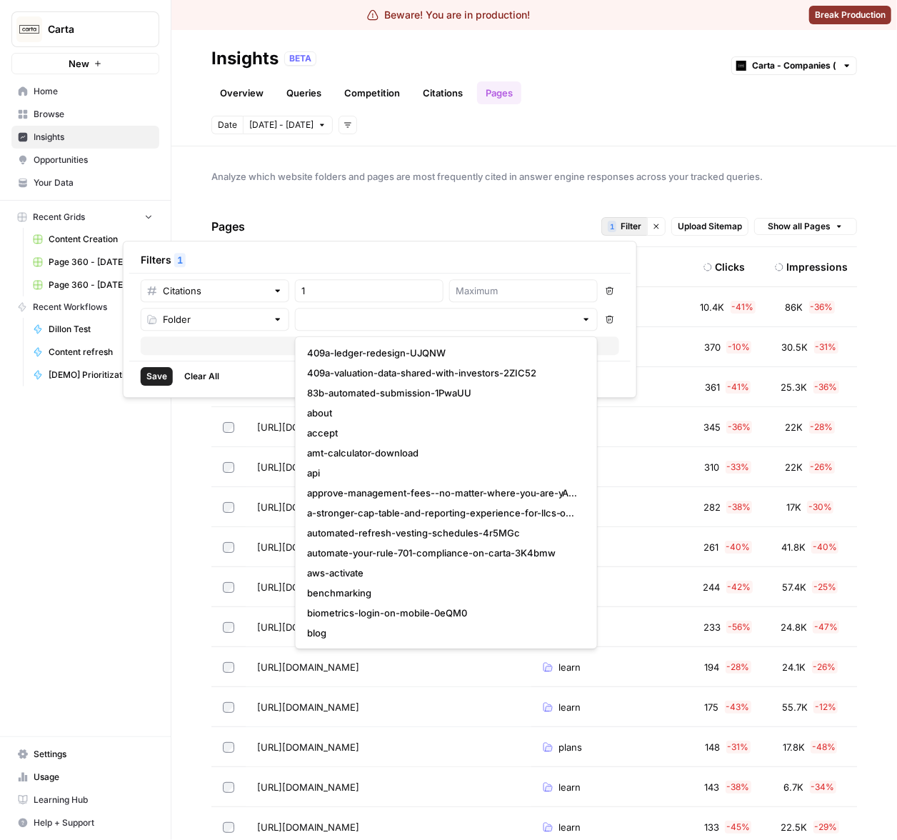
scroll to position [150, 0]
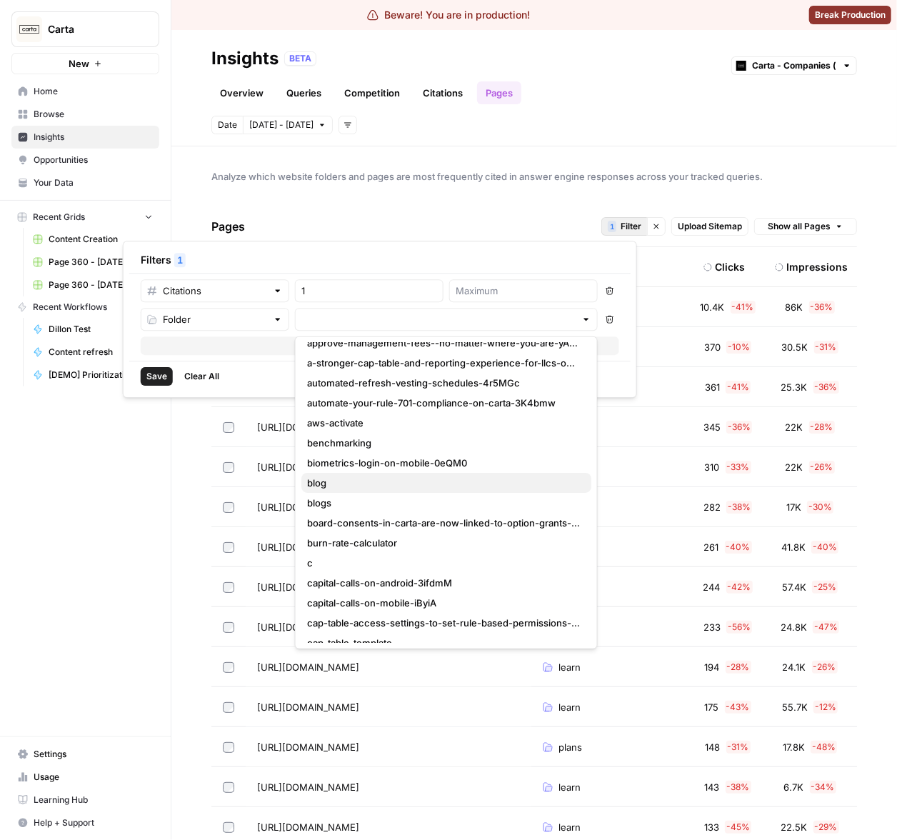
click at [339, 486] on span "blog" at bounding box center [443, 483] width 273 height 14
type input "blog"
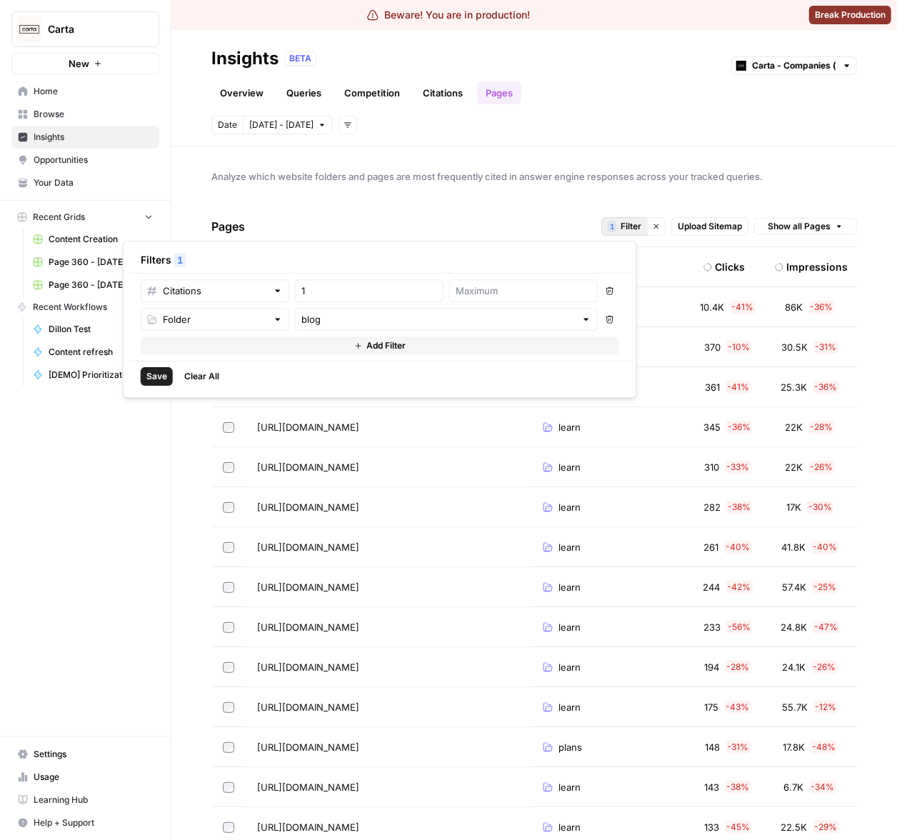
click at [155, 379] on span "Save" at bounding box center [156, 376] width 21 height 13
